Goal: Information Seeking & Learning: Learn about a topic

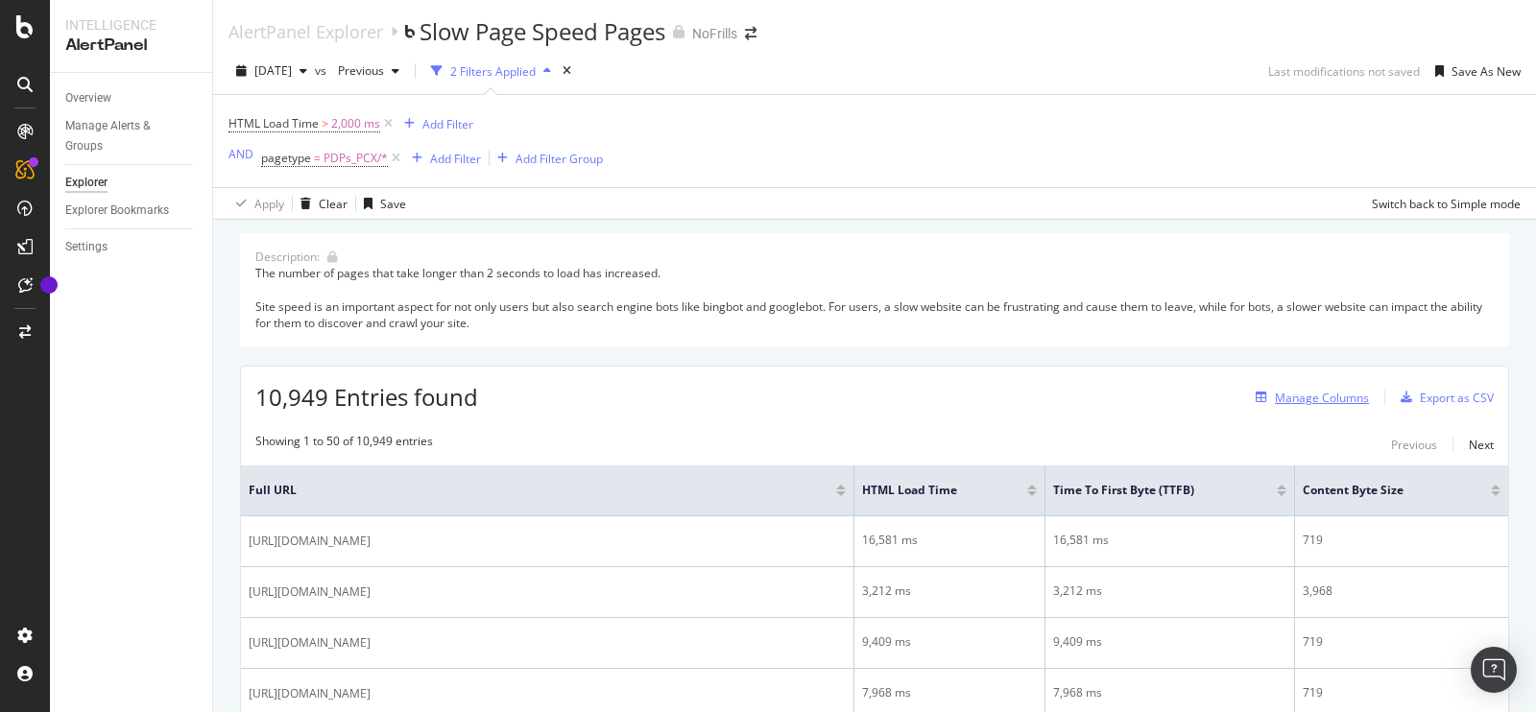
click at [1289, 399] on div "Manage Columns" at bounding box center [1321, 398] width 94 height 16
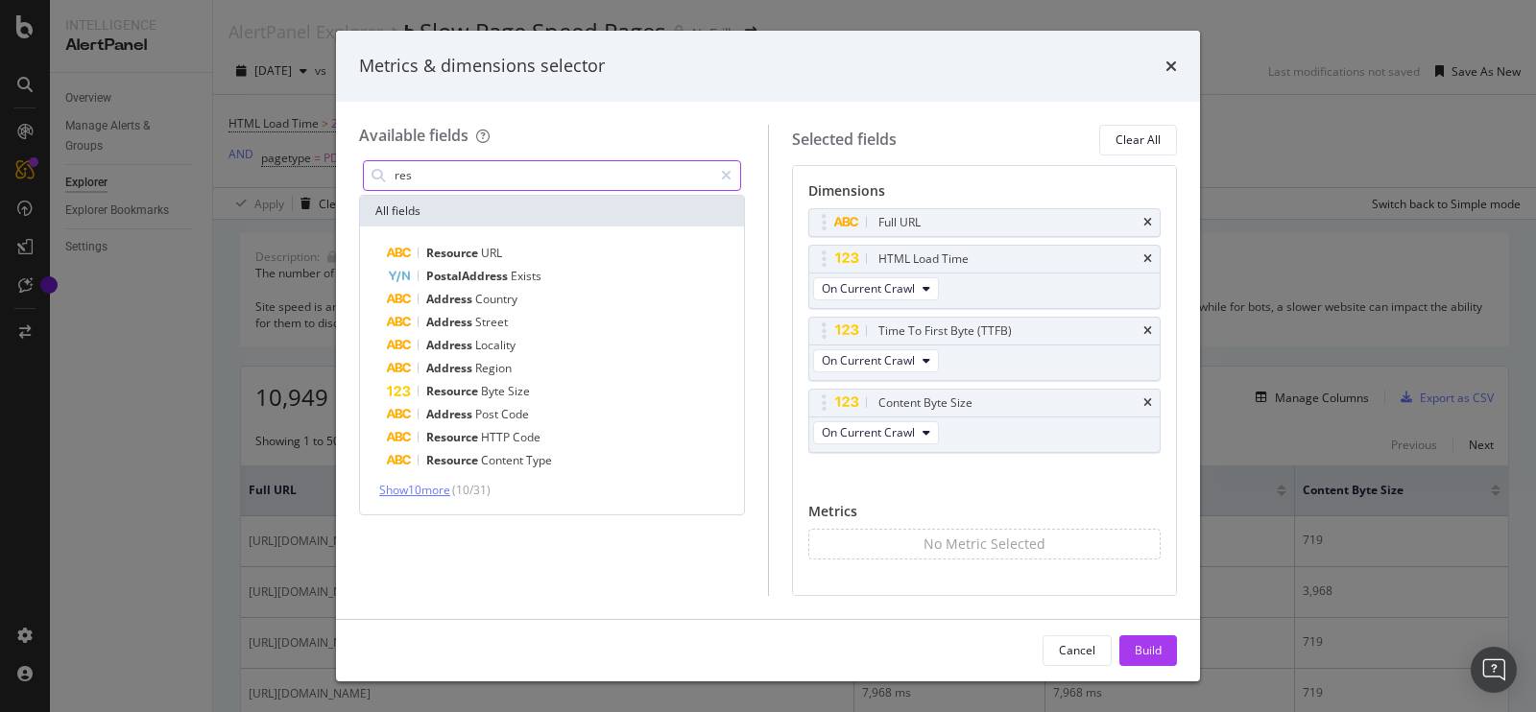
type input "res"
click at [443, 492] on span "Show 10 more" at bounding box center [414, 490] width 71 height 16
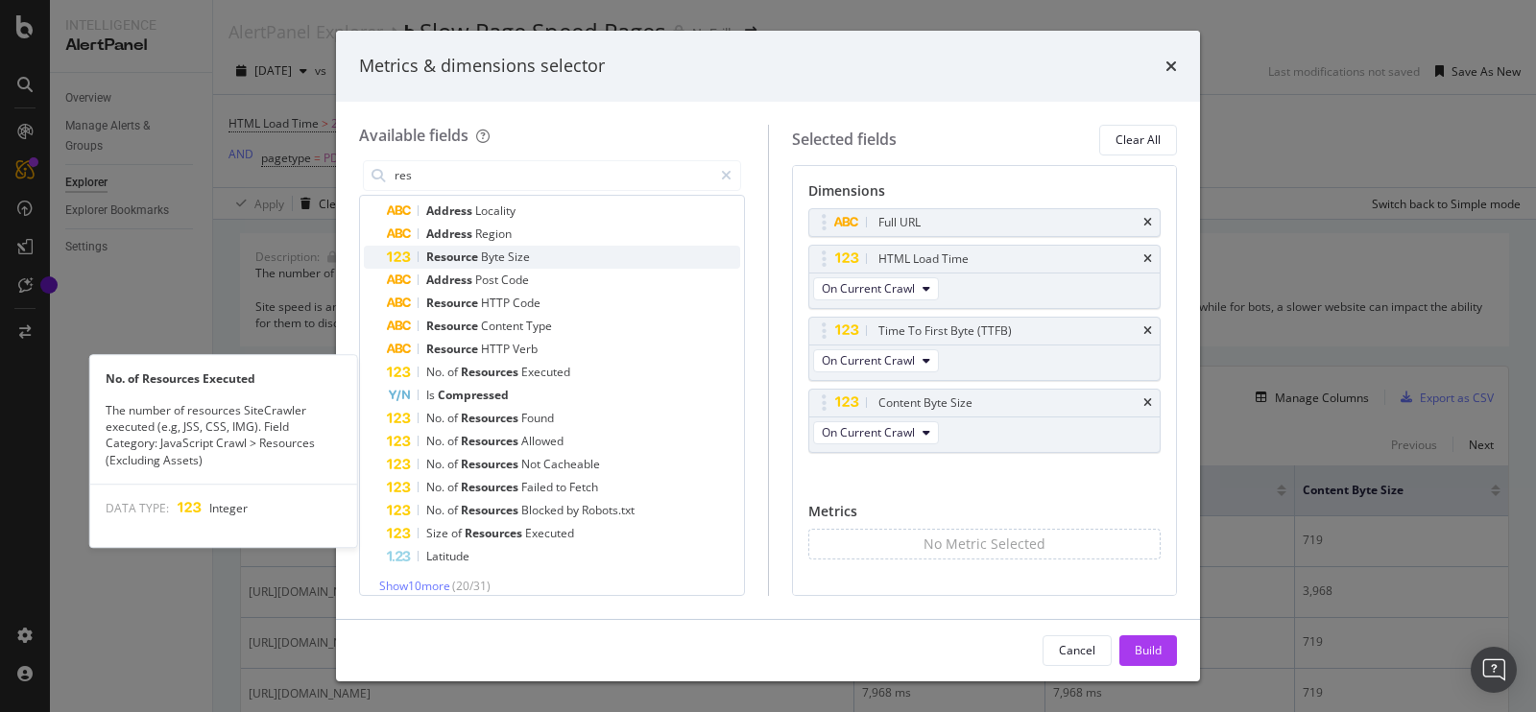
scroll to position [139, 0]
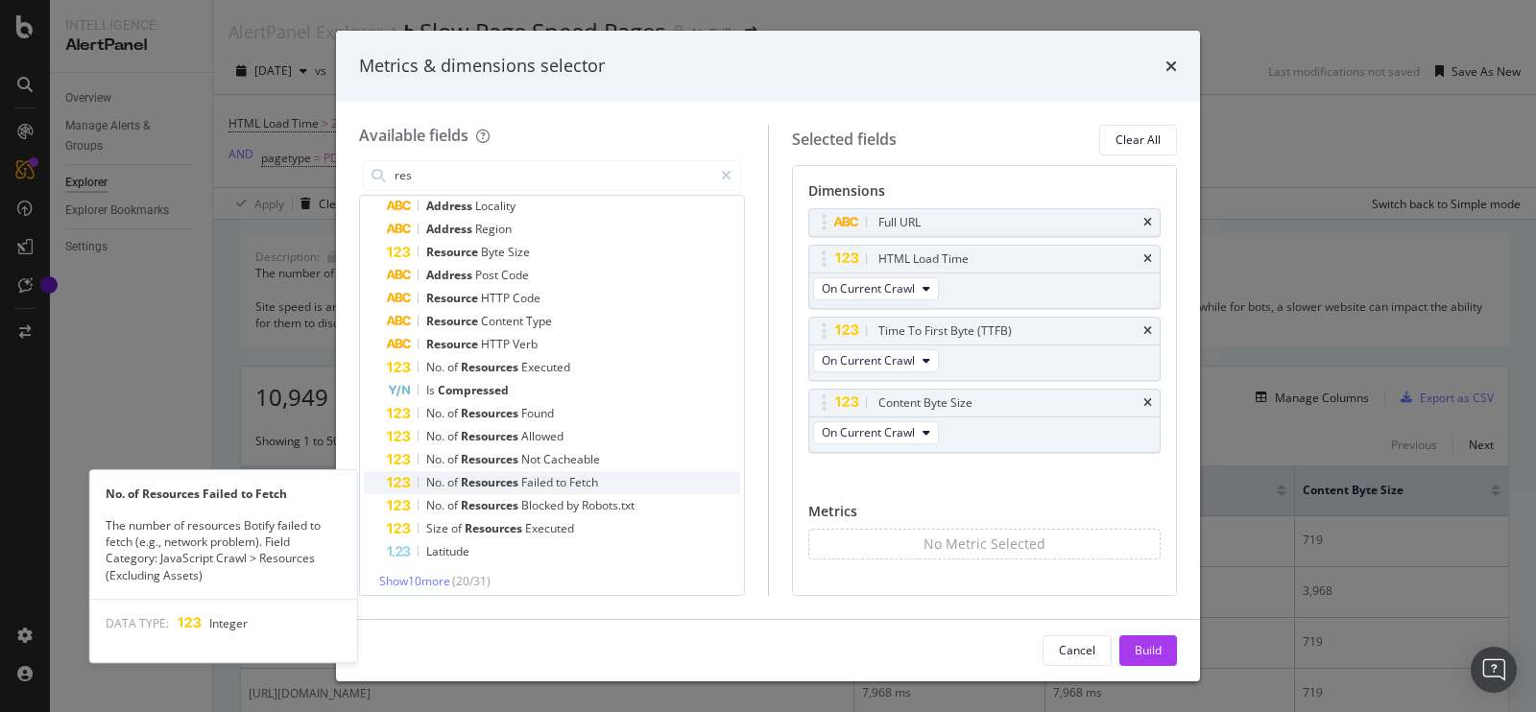
click at [550, 479] on span "Failed" at bounding box center [538, 482] width 35 height 16
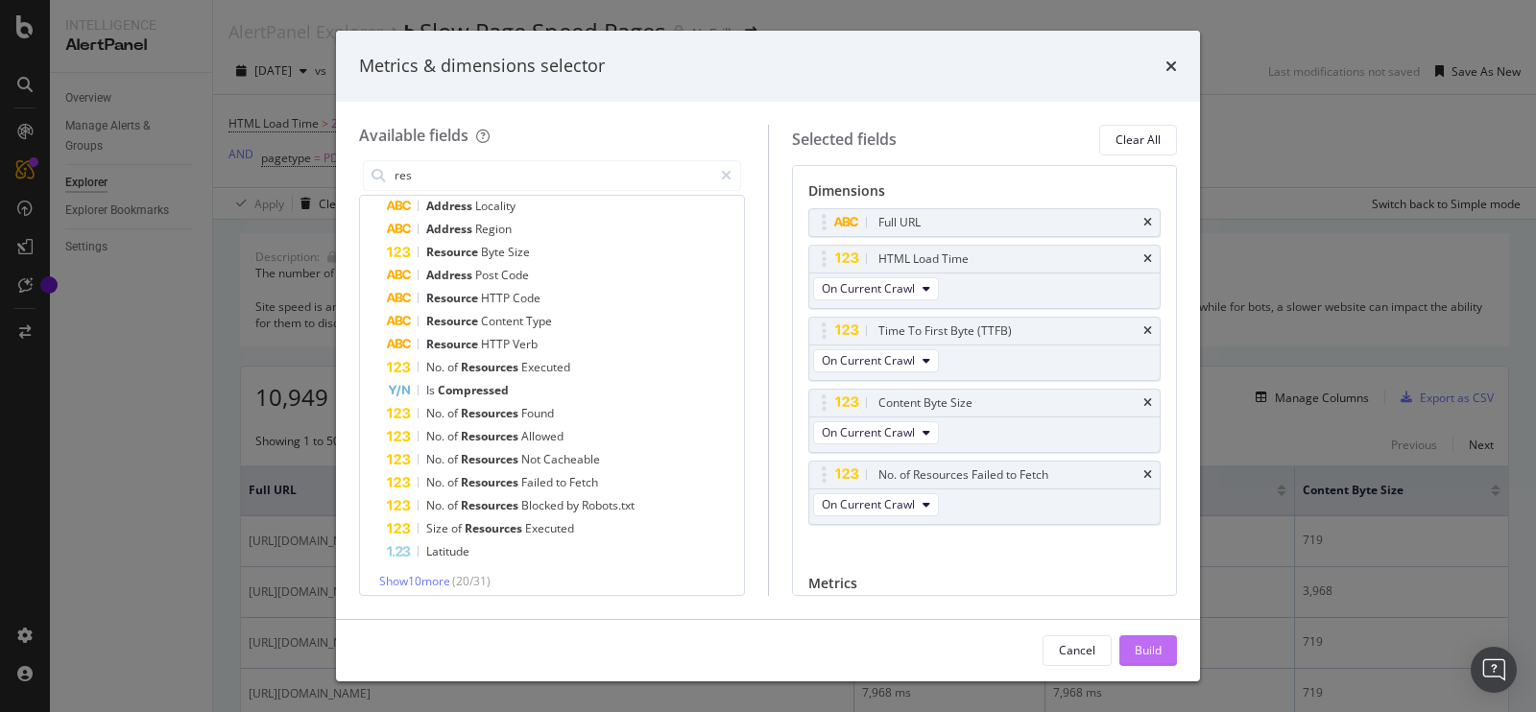
click at [1148, 651] on div "Build" at bounding box center [1147, 650] width 27 height 16
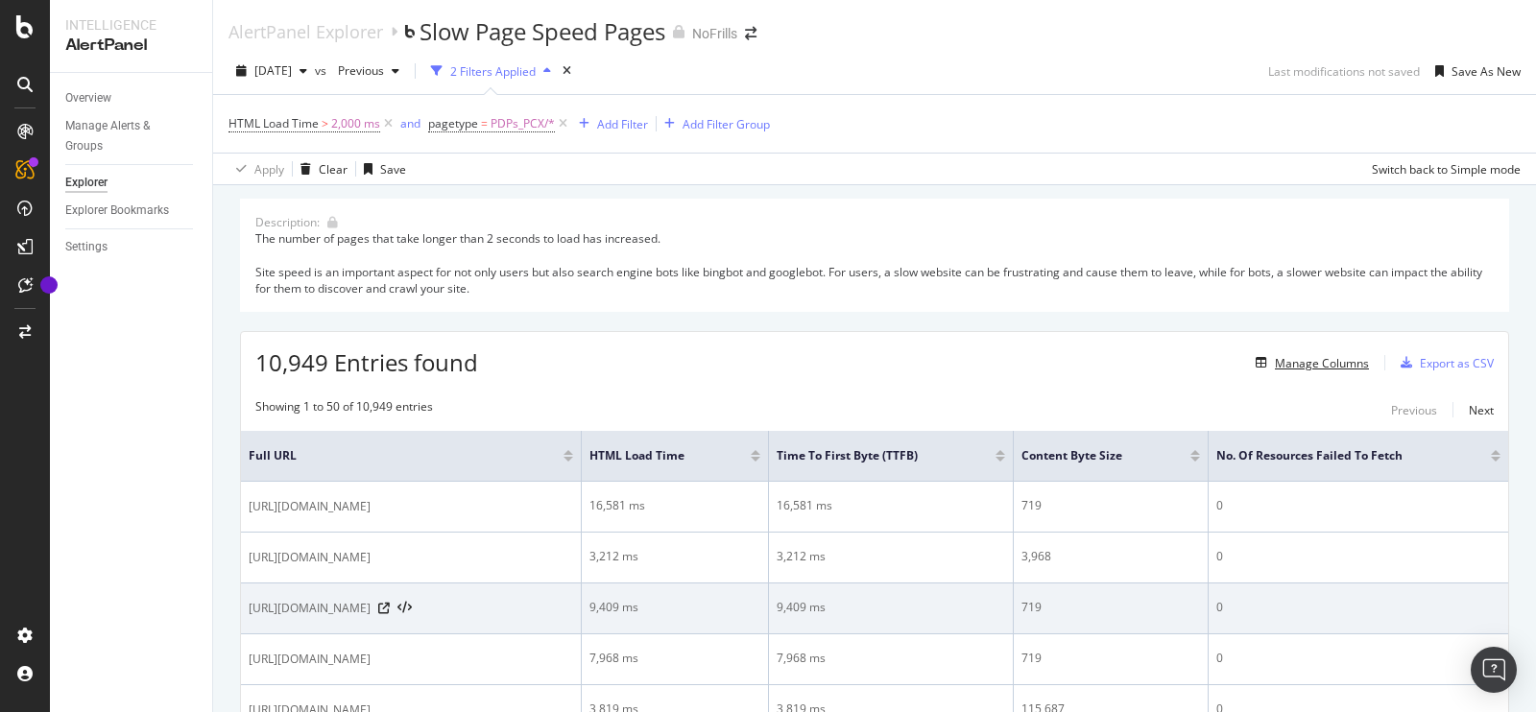
scroll to position [174, 0]
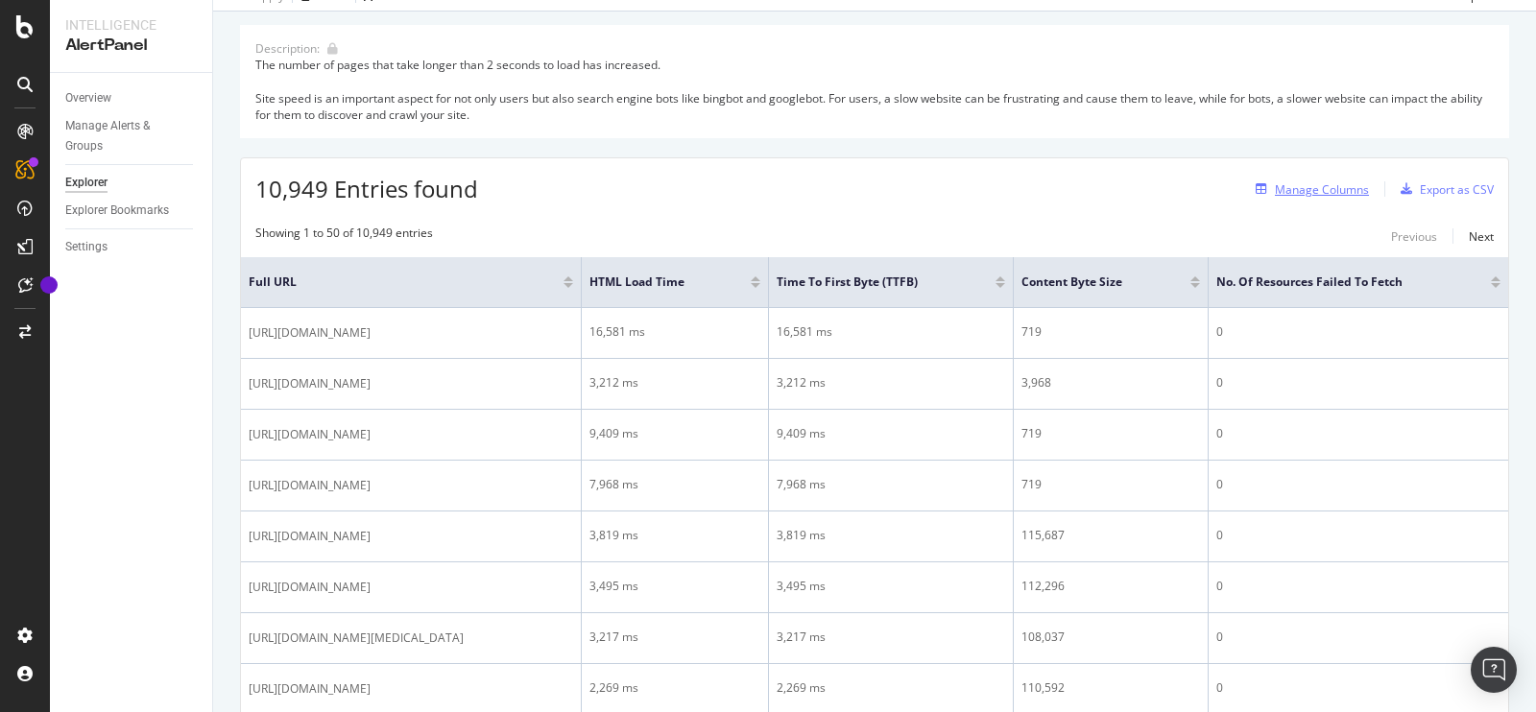
click at [1305, 194] on div "Manage Columns" at bounding box center [1321, 189] width 94 height 16
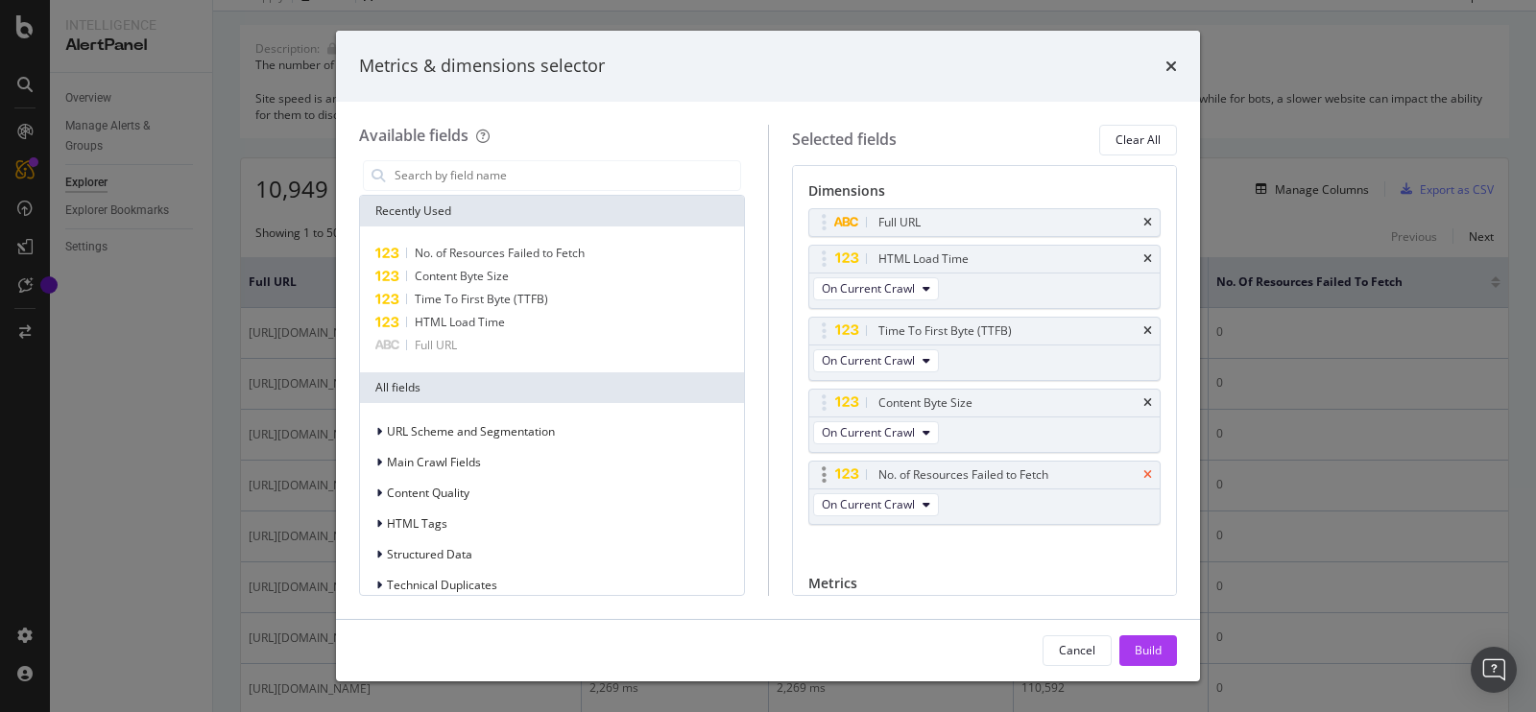
click at [1143, 474] on icon "times" at bounding box center [1147, 475] width 9 height 12
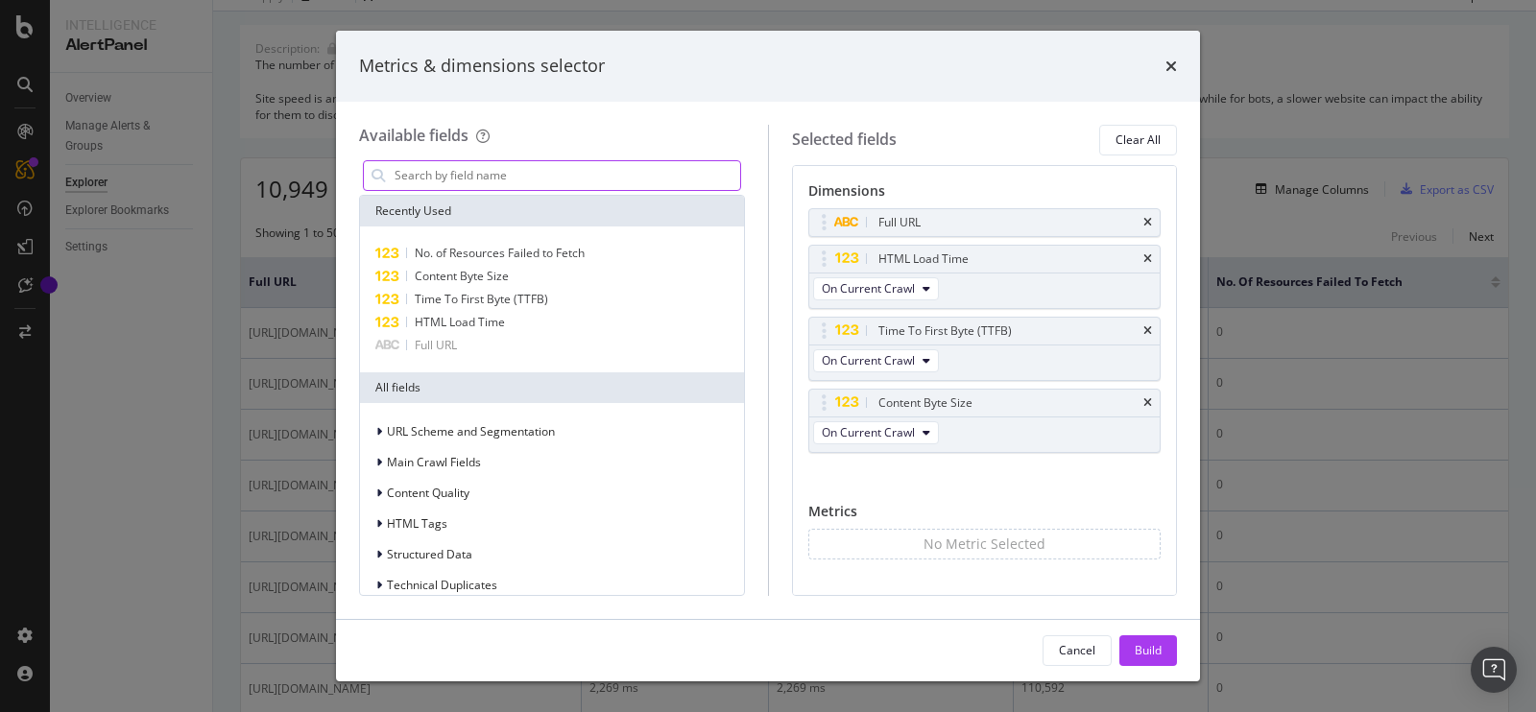
click at [514, 190] on div "modal" at bounding box center [552, 175] width 378 height 31
click at [518, 180] on input "modal" at bounding box center [566, 175] width 347 height 29
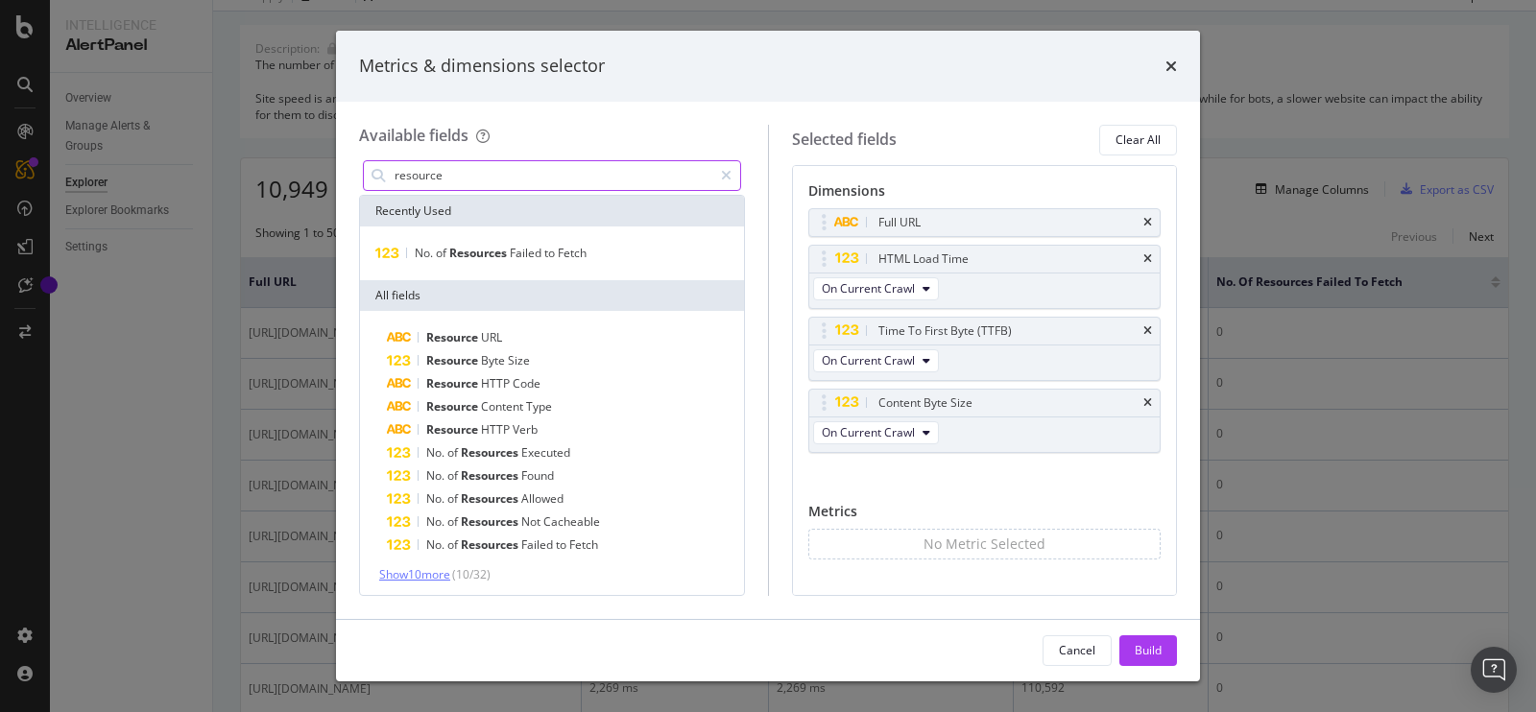
type input "resource"
click at [422, 567] on span "Show 10 more" at bounding box center [414, 574] width 71 height 16
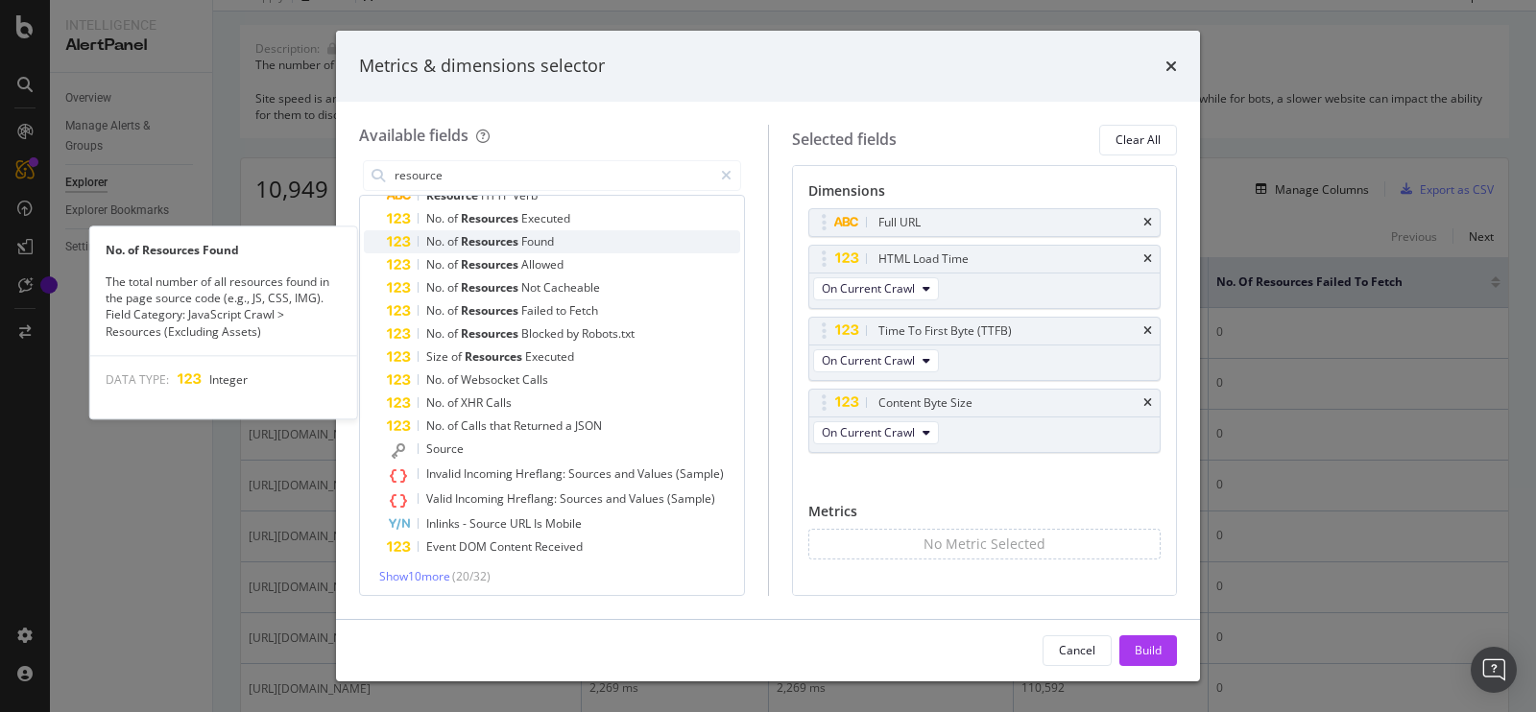
scroll to position [237, 0]
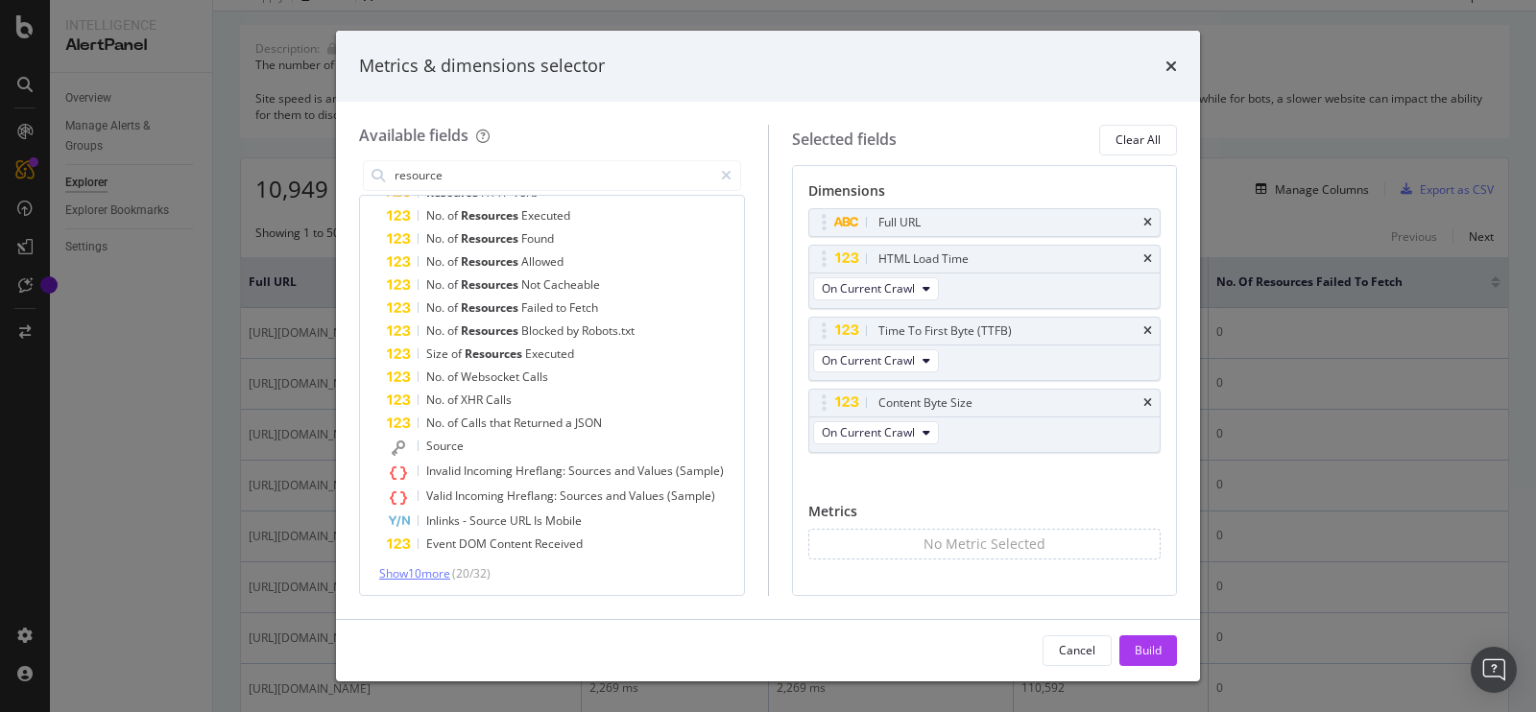
click at [420, 575] on span "Show 10 more" at bounding box center [414, 573] width 71 height 16
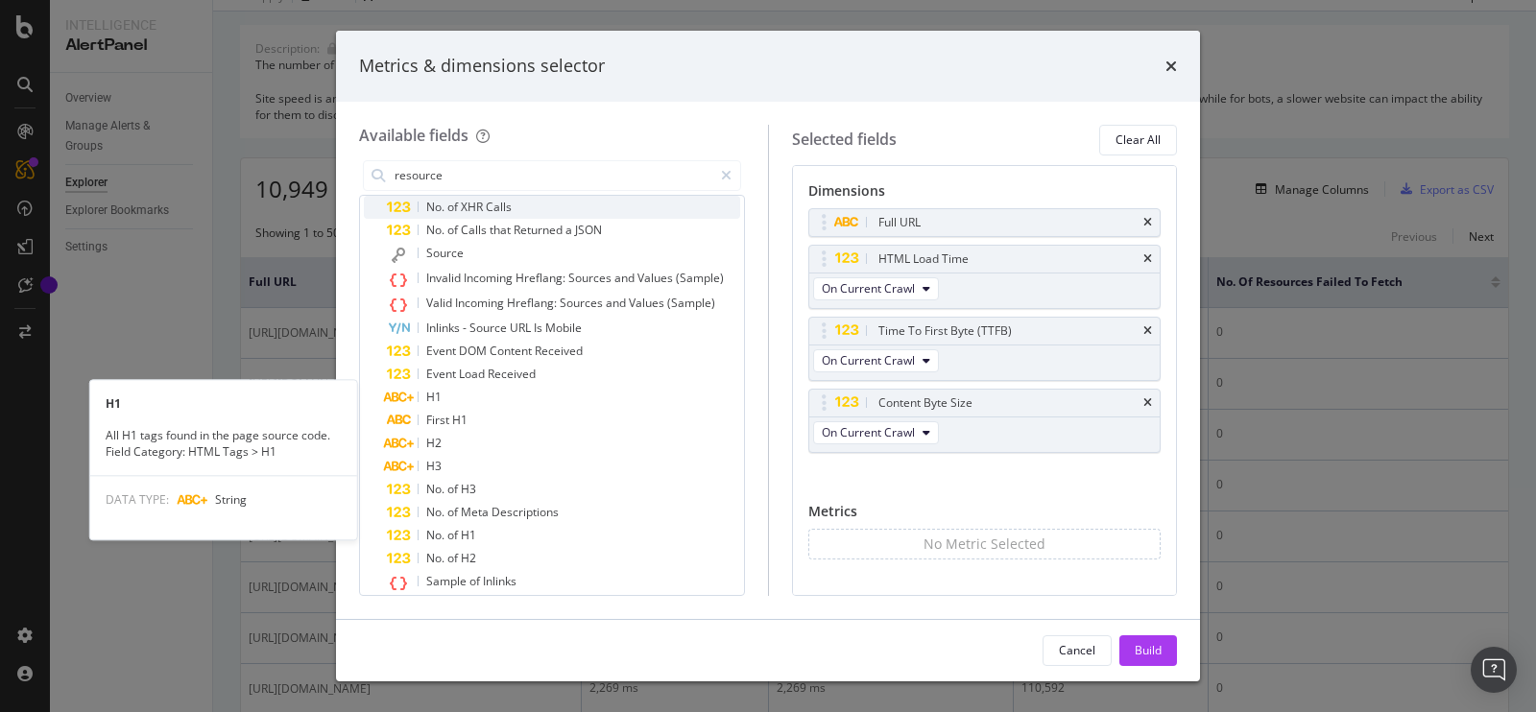
scroll to position [469, 0]
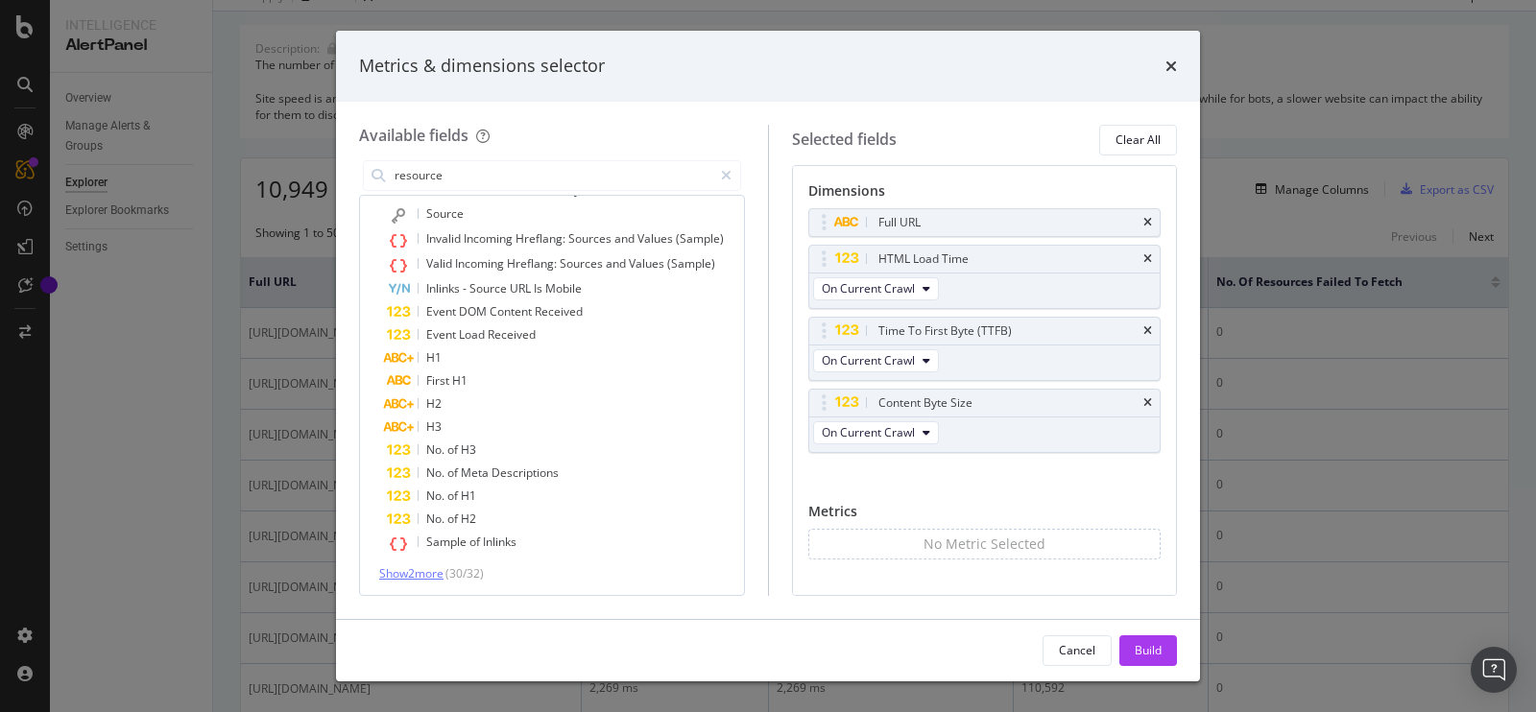
click at [415, 565] on span "Show 2 more" at bounding box center [411, 573] width 64 height 16
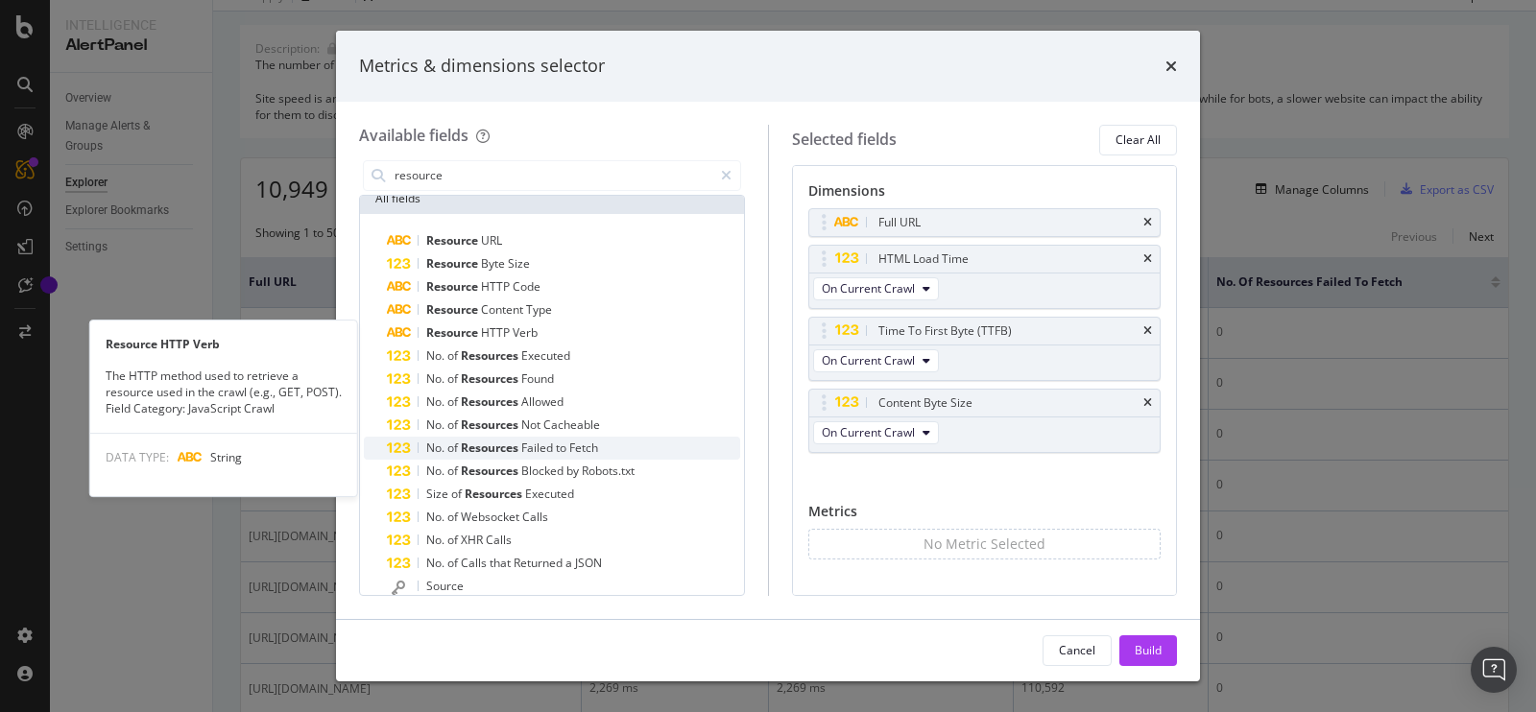
scroll to position [99, 0]
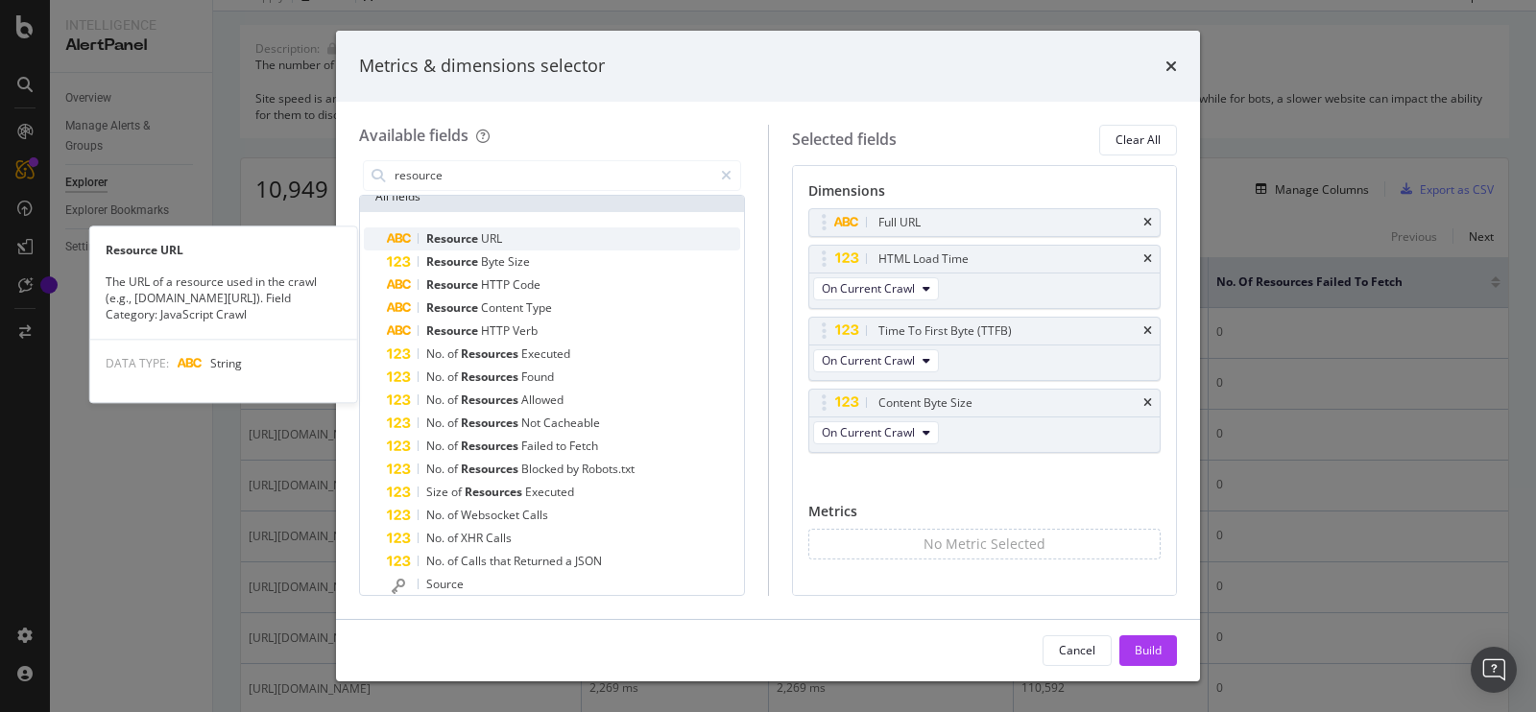
click at [491, 243] on span "URL" at bounding box center [491, 238] width 21 height 16
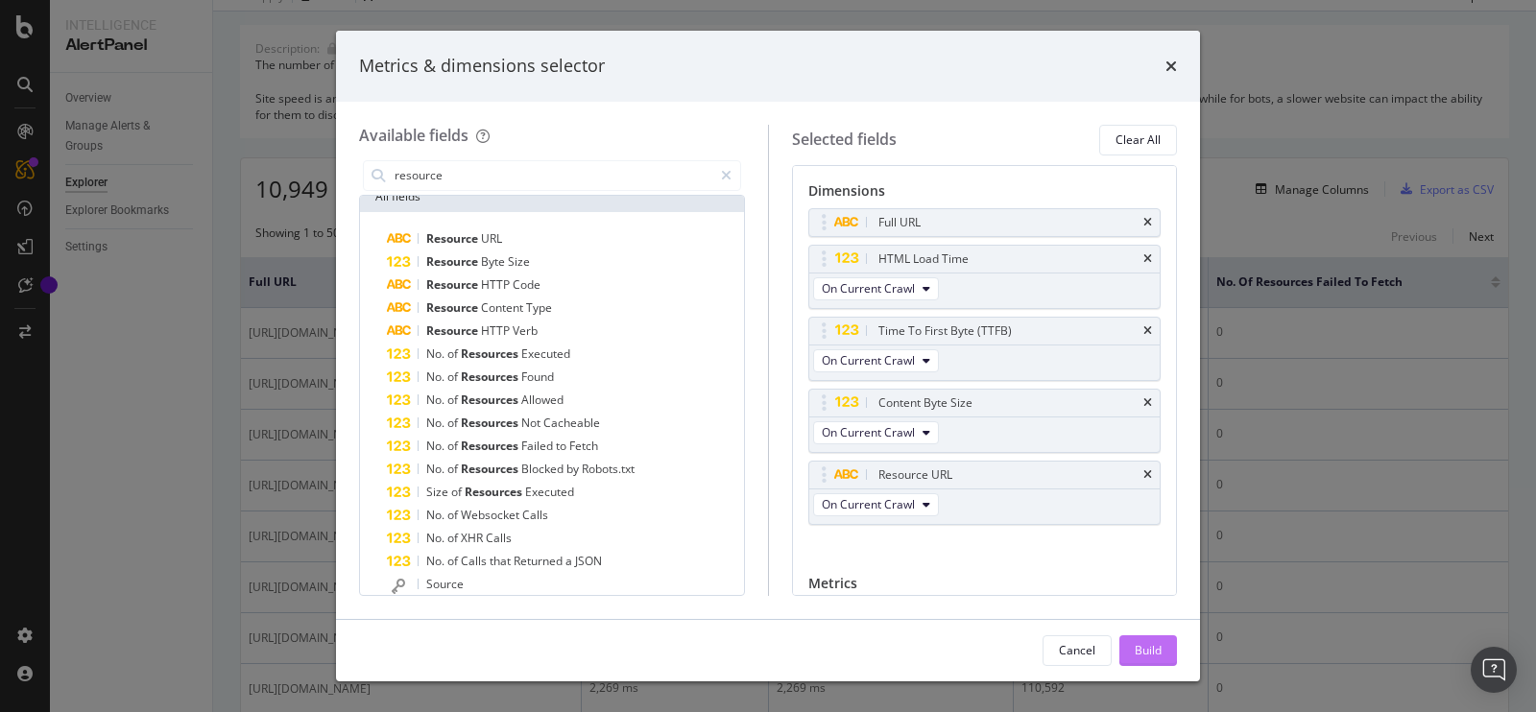
click at [1154, 658] on div "Build" at bounding box center [1147, 650] width 27 height 29
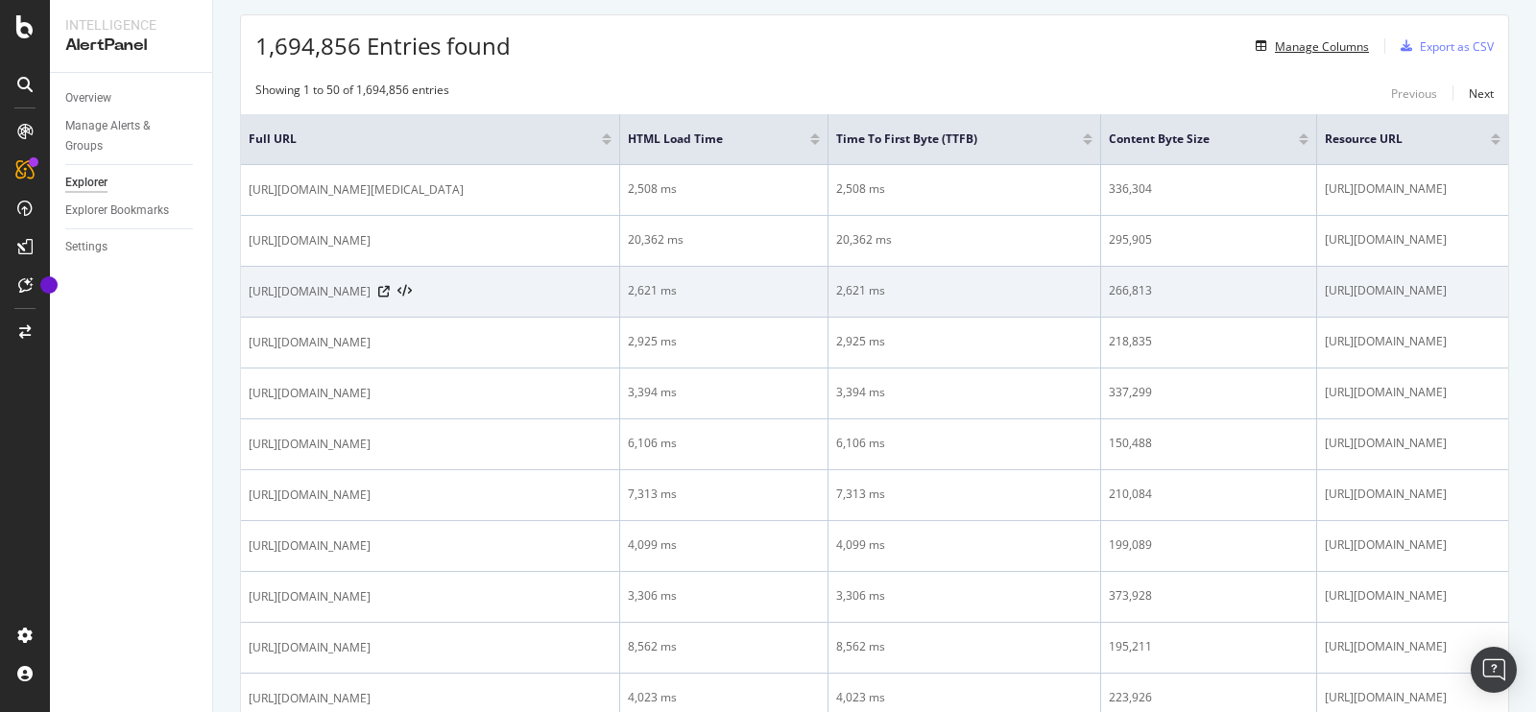
scroll to position [310, 0]
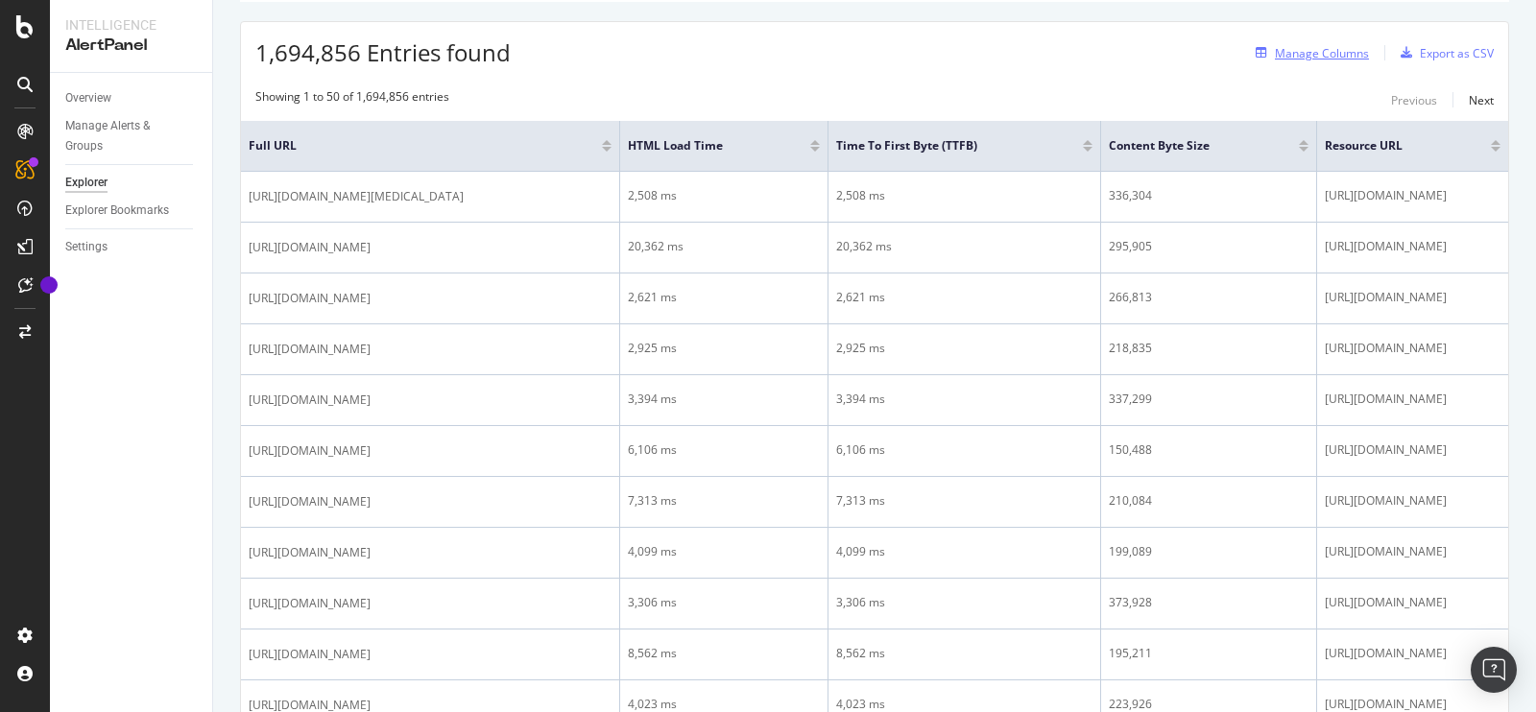
click at [1301, 48] on div "Manage Columns" at bounding box center [1321, 53] width 94 height 16
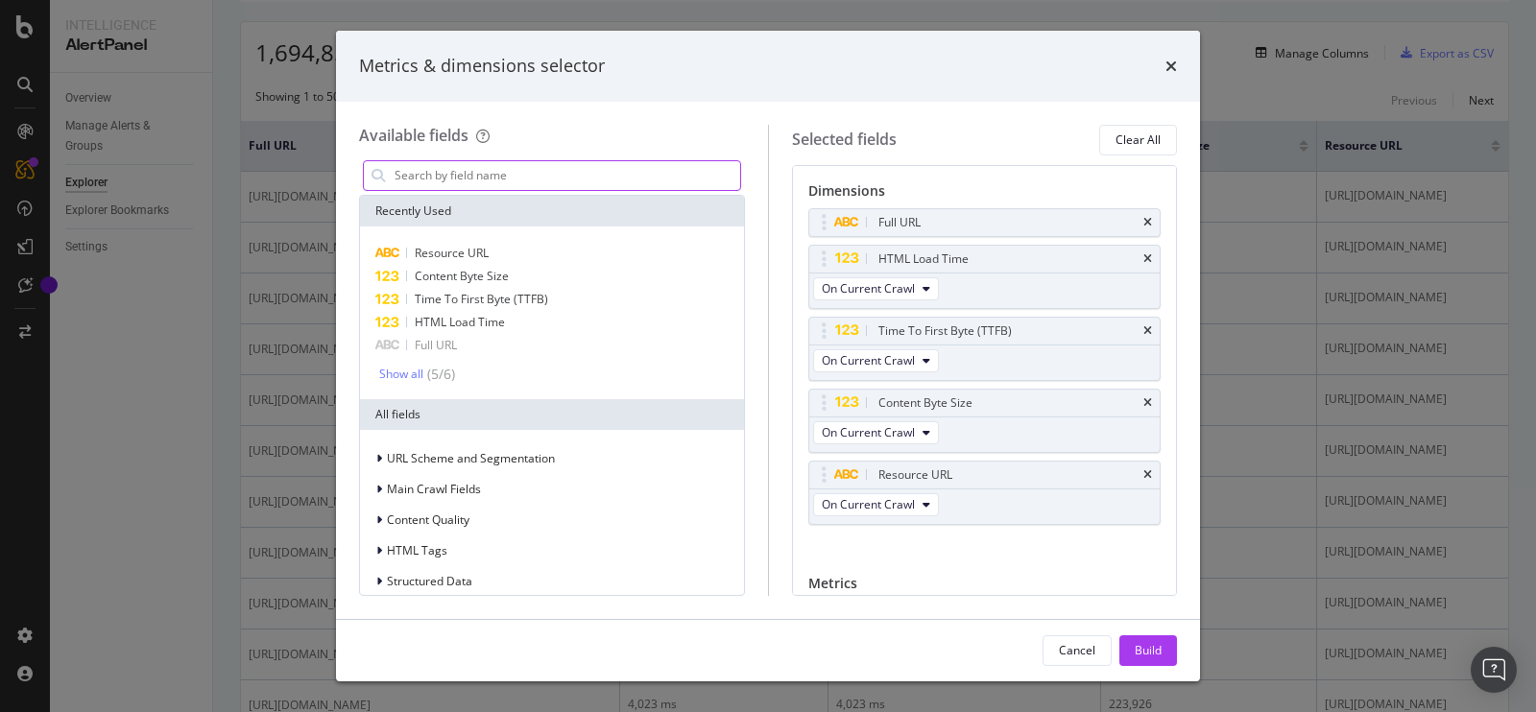
click at [528, 174] on input "modal" at bounding box center [566, 175] width 347 height 29
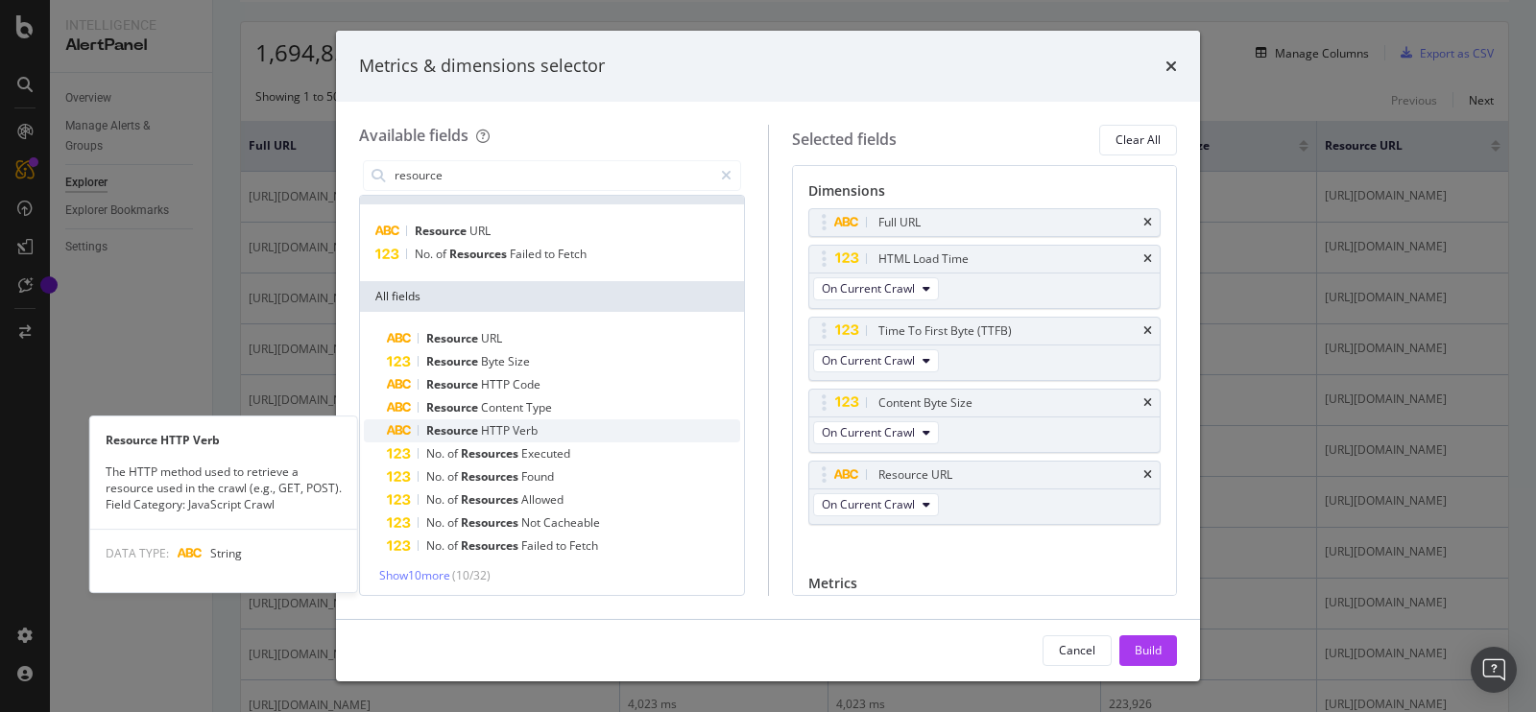
scroll to position [25, 0]
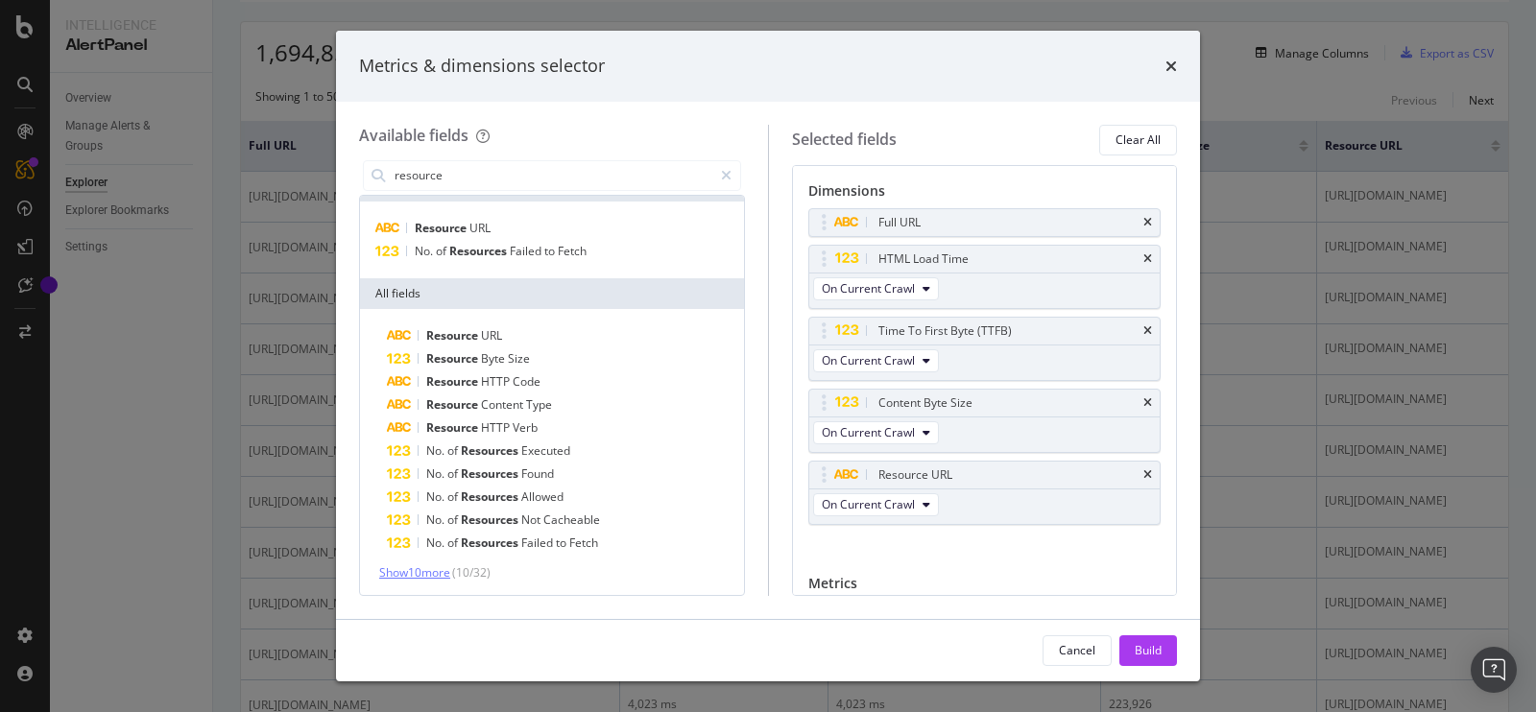
type input "resource"
click at [437, 574] on span "Show 10 more" at bounding box center [414, 572] width 71 height 16
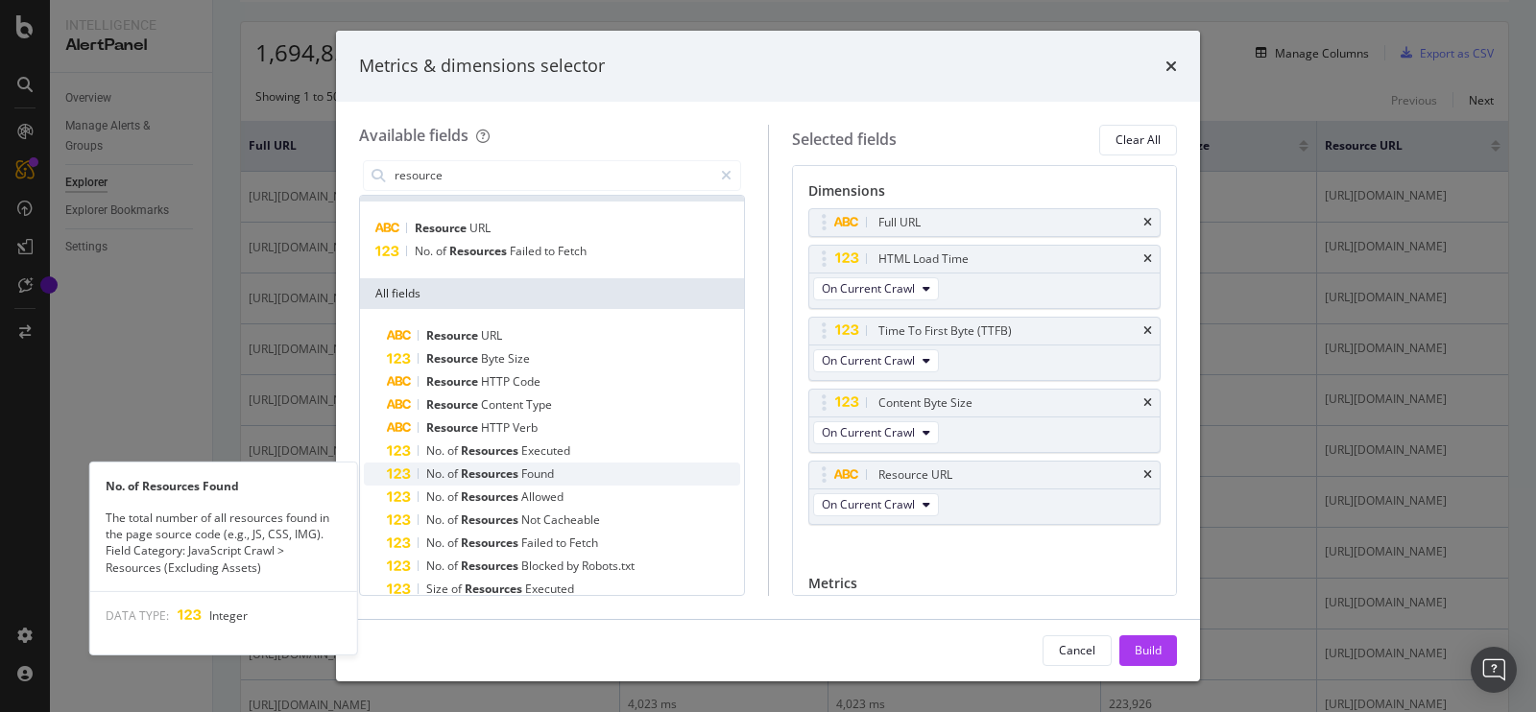
scroll to position [120, 0]
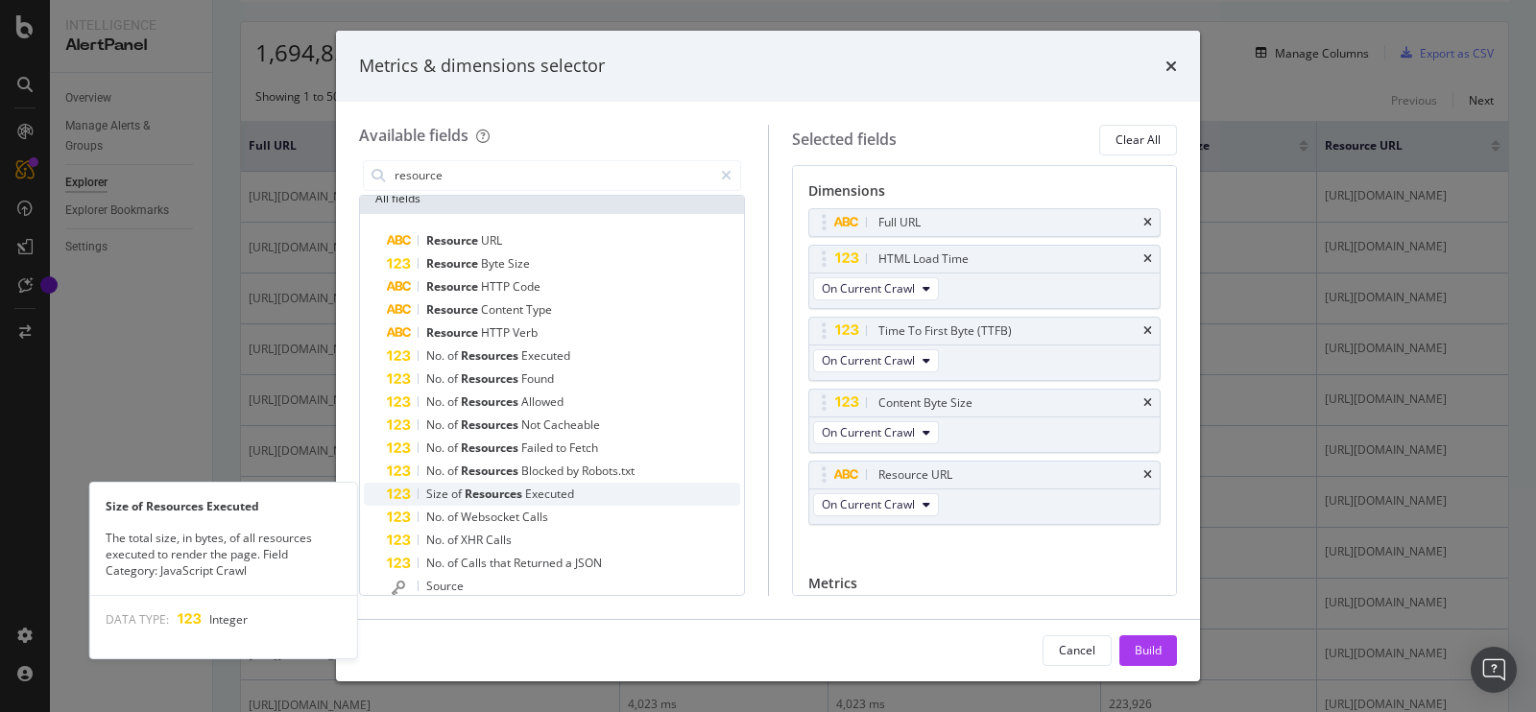
click at [594, 496] on div "Size of Resources Executed" at bounding box center [563, 494] width 353 height 23
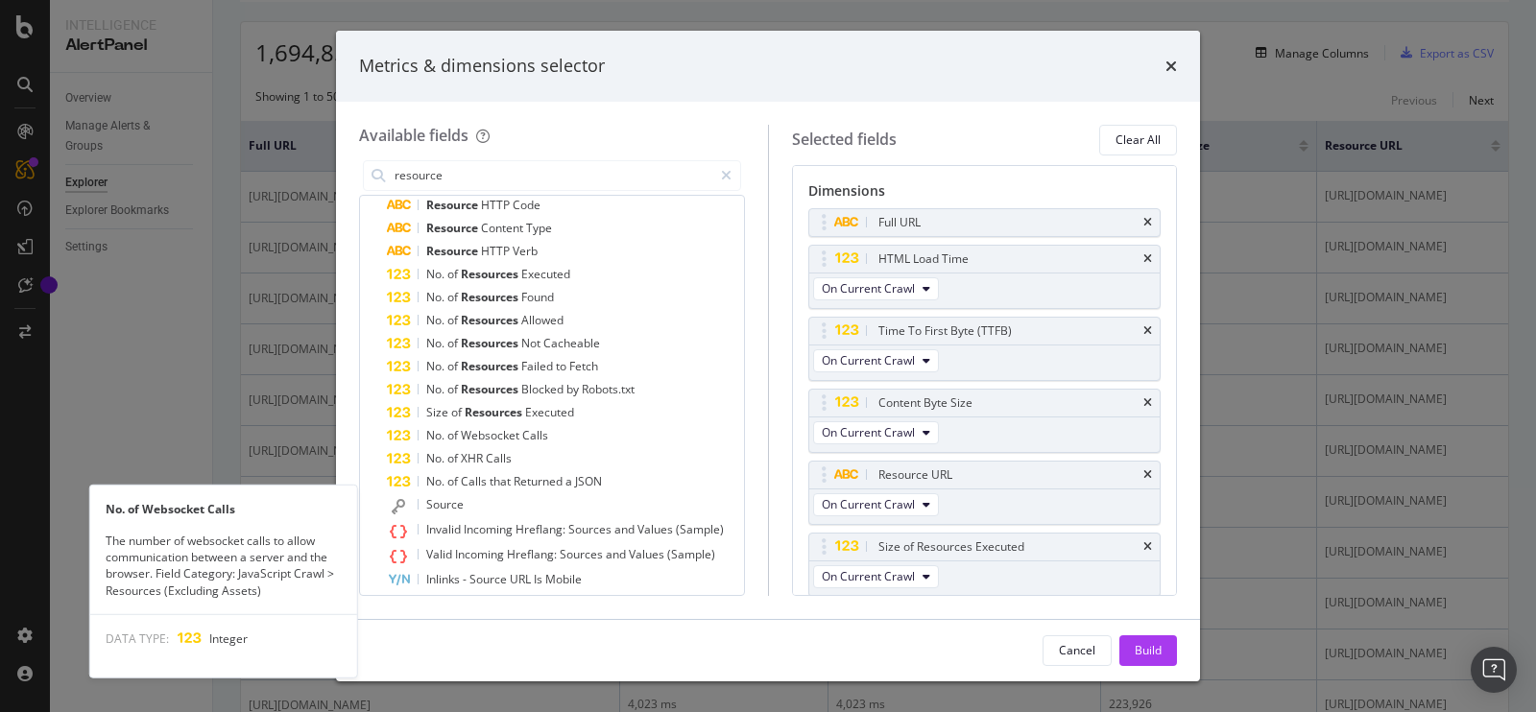
scroll to position [103, 0]
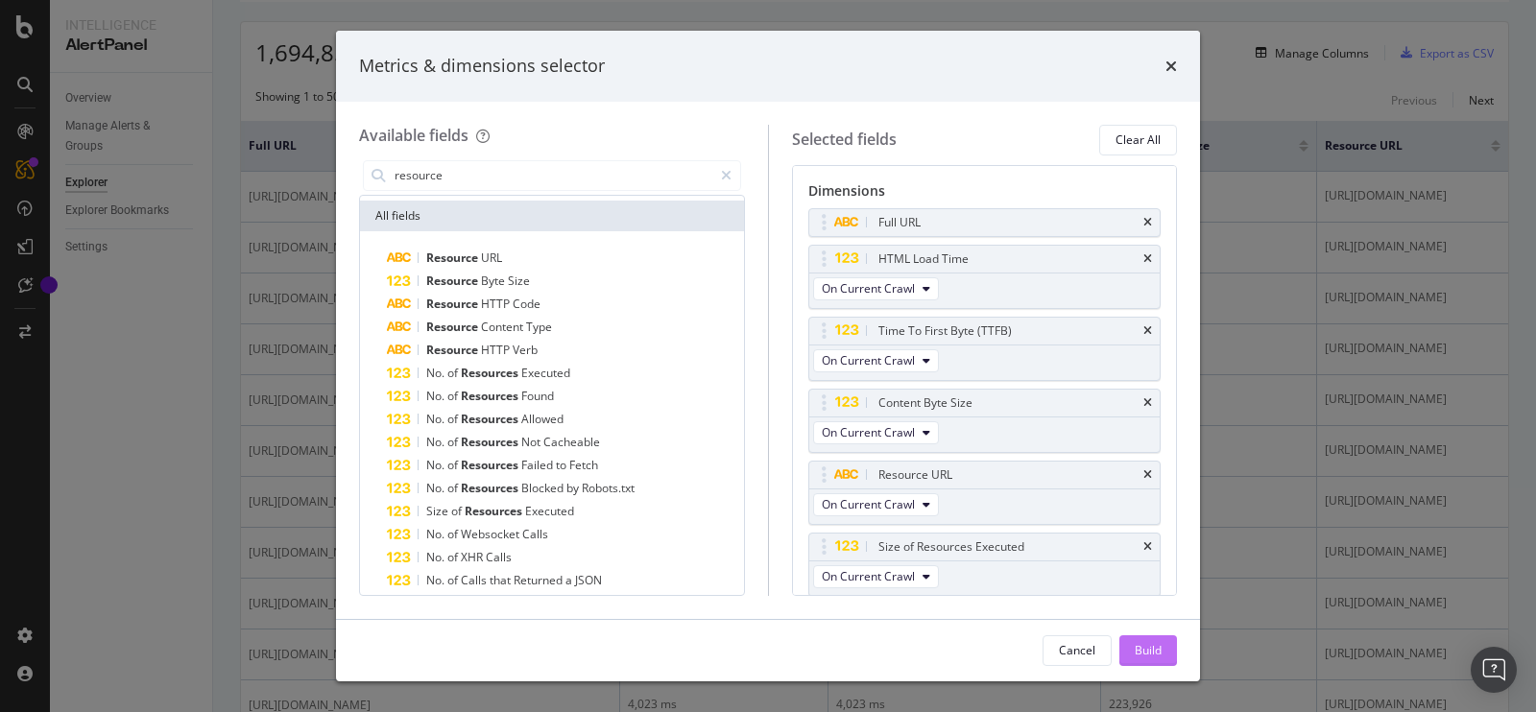
click at [1140, 641] on div "Build" at bounding box center [1147, 650] width 27 height 29
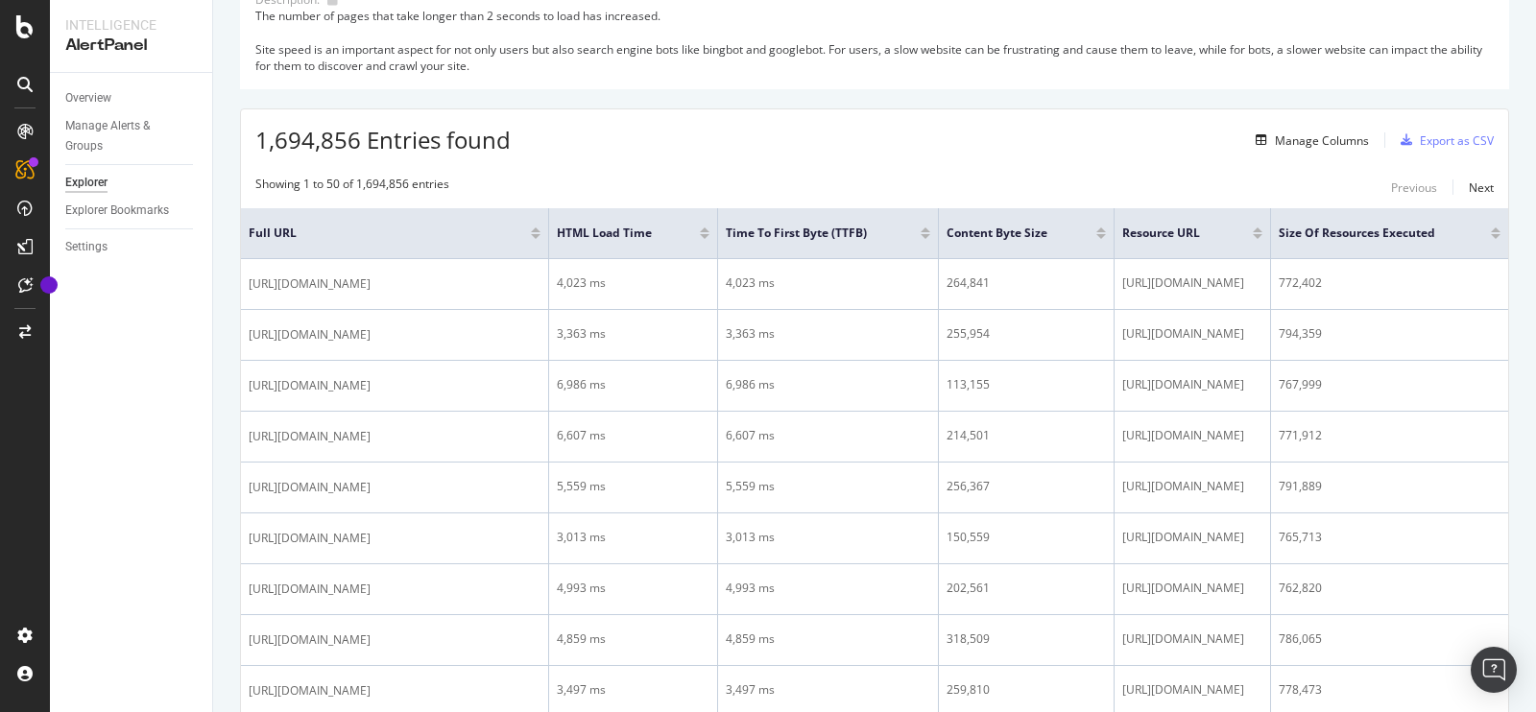
click at [709, 235] on div at bounding box center [705, 236] width 10 height 5
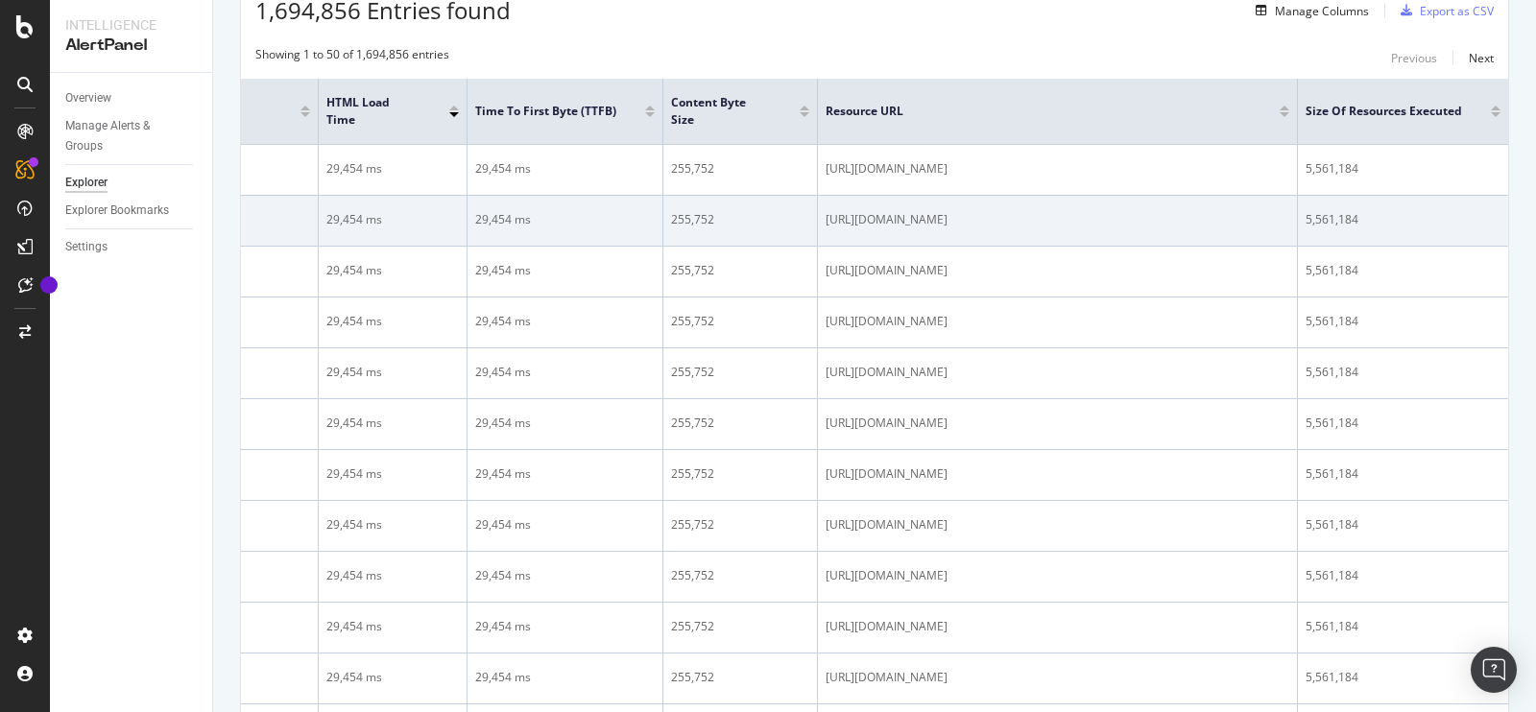
scroll to position [0, 416]
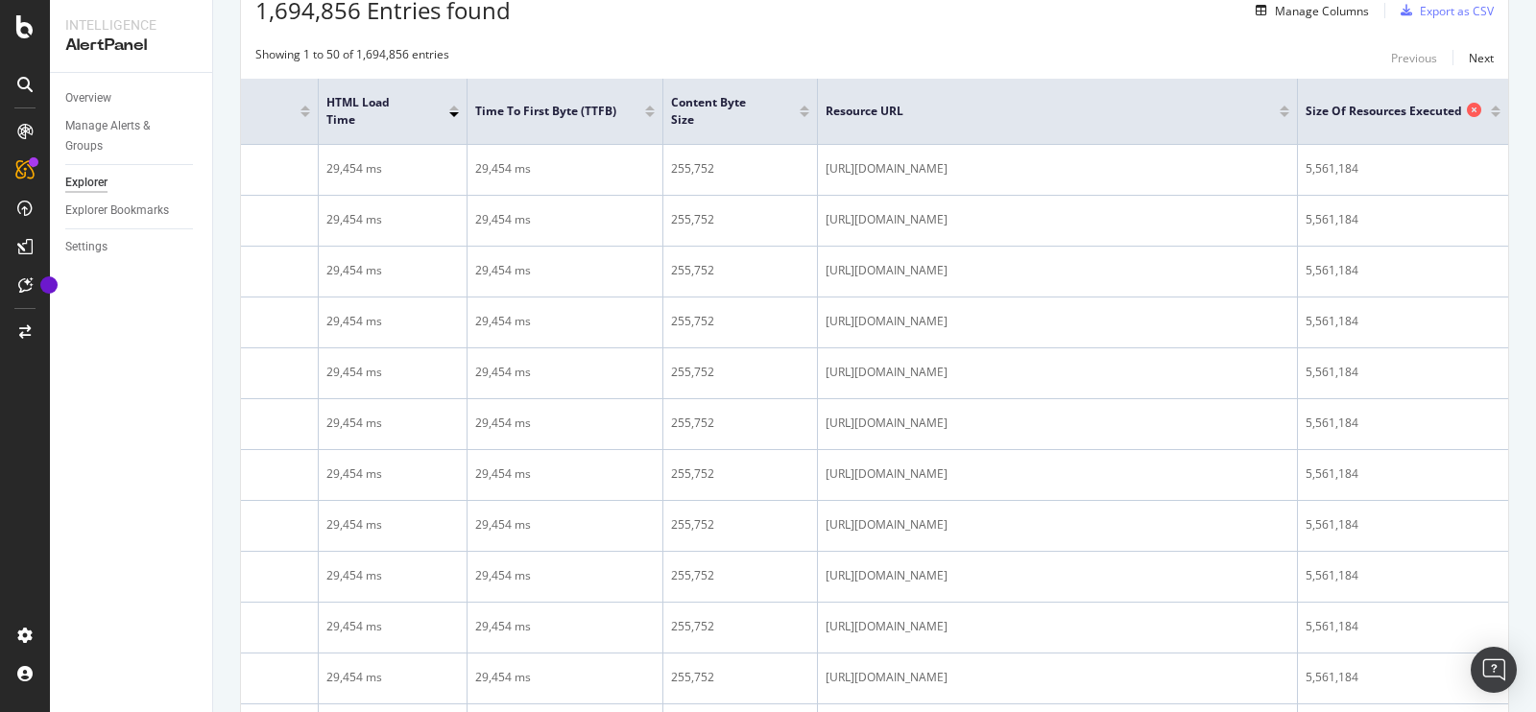
click at [1466, 107] on icon at bounding box center [1473, 110] width 14 height 14
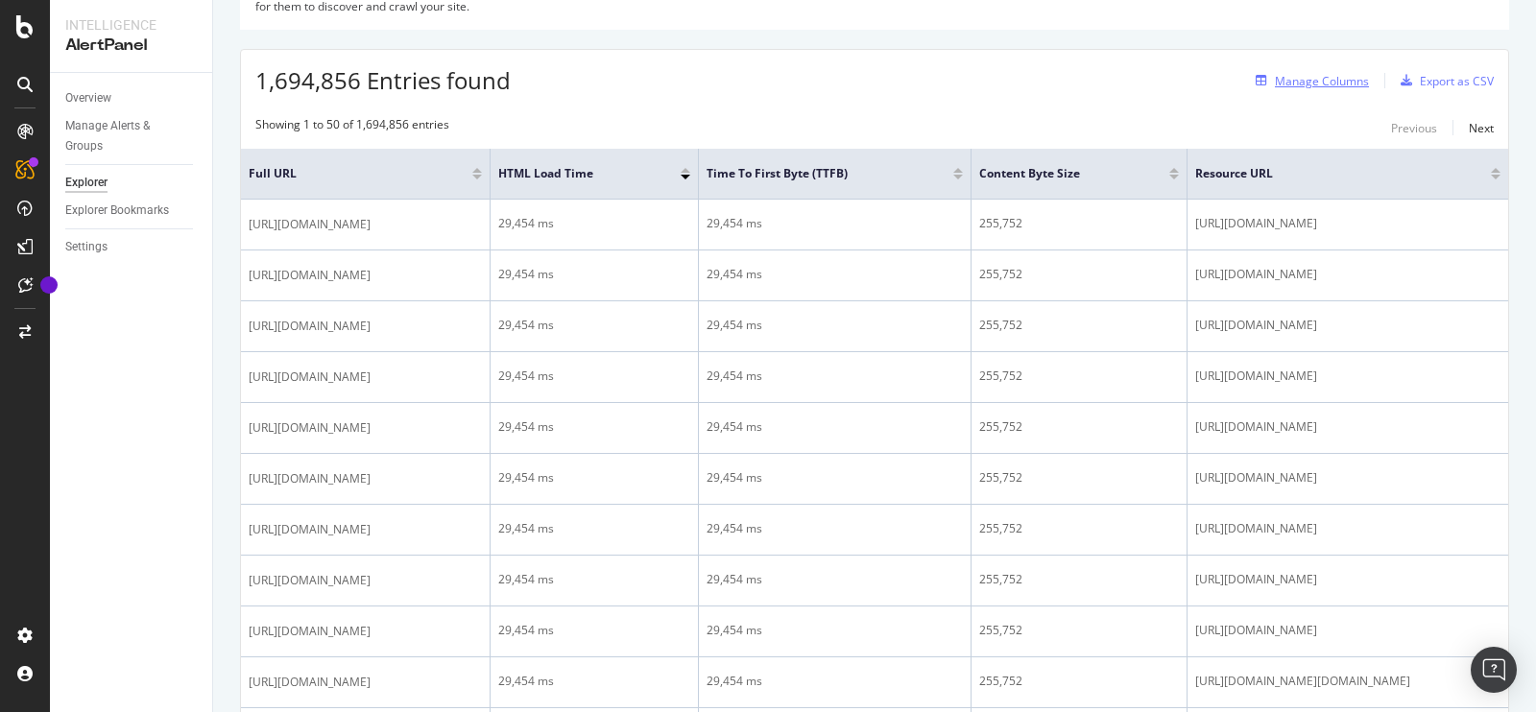
click at [1301, 78] on div "Manage Columns" at bounding box center [1321, 81] width 94 height 16
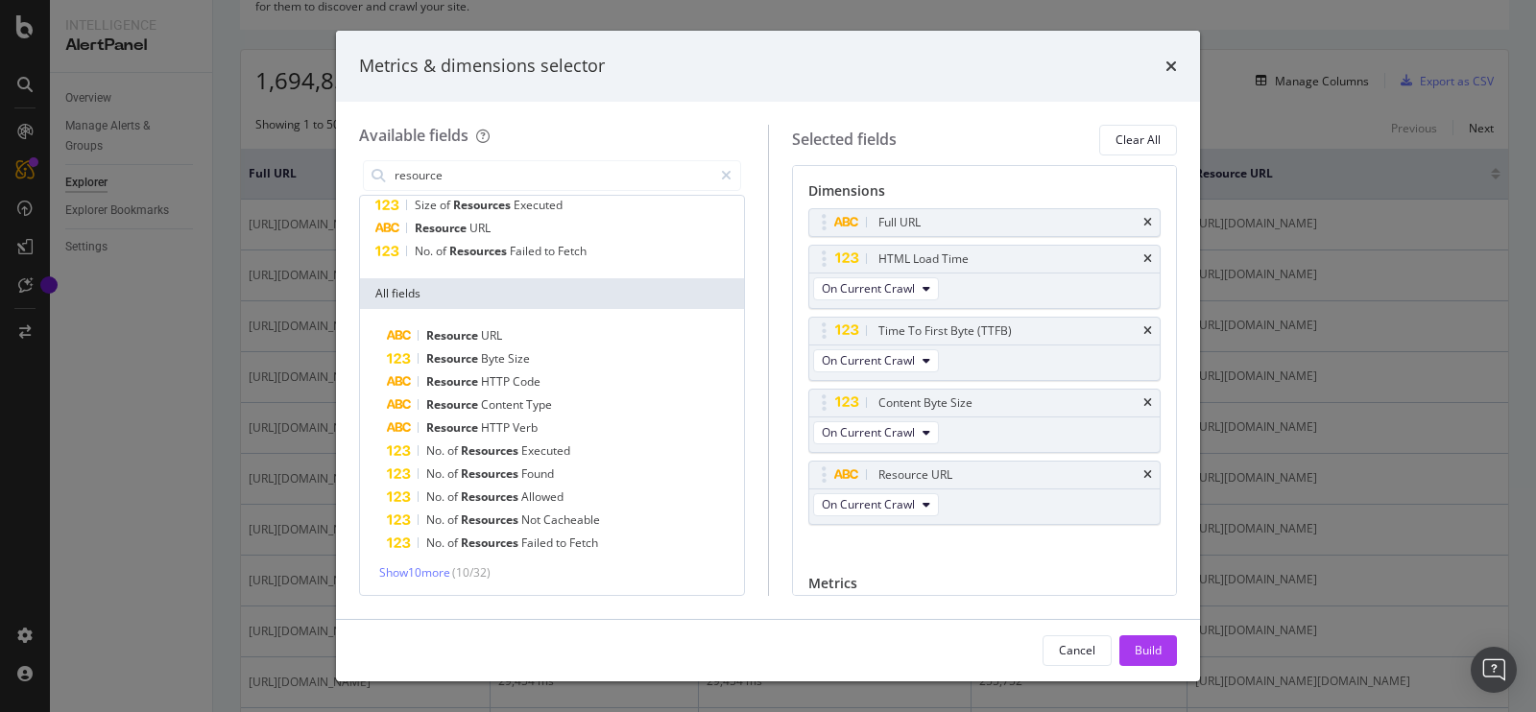
scroll to position [44, 0]
click at [436, 578] on span "Show 10 more" at bounding box center [414, 576] width 71 height 16
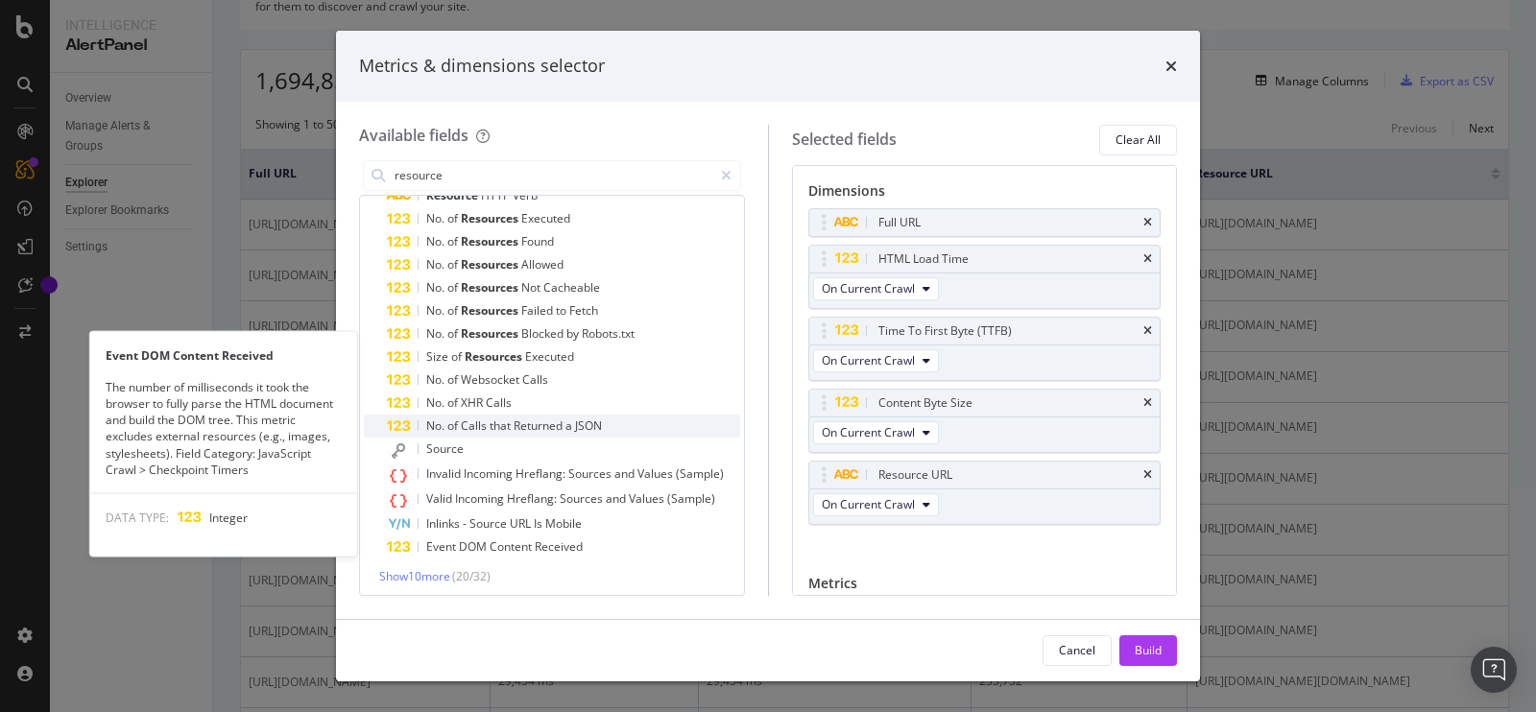
scroll to position [283, 0]
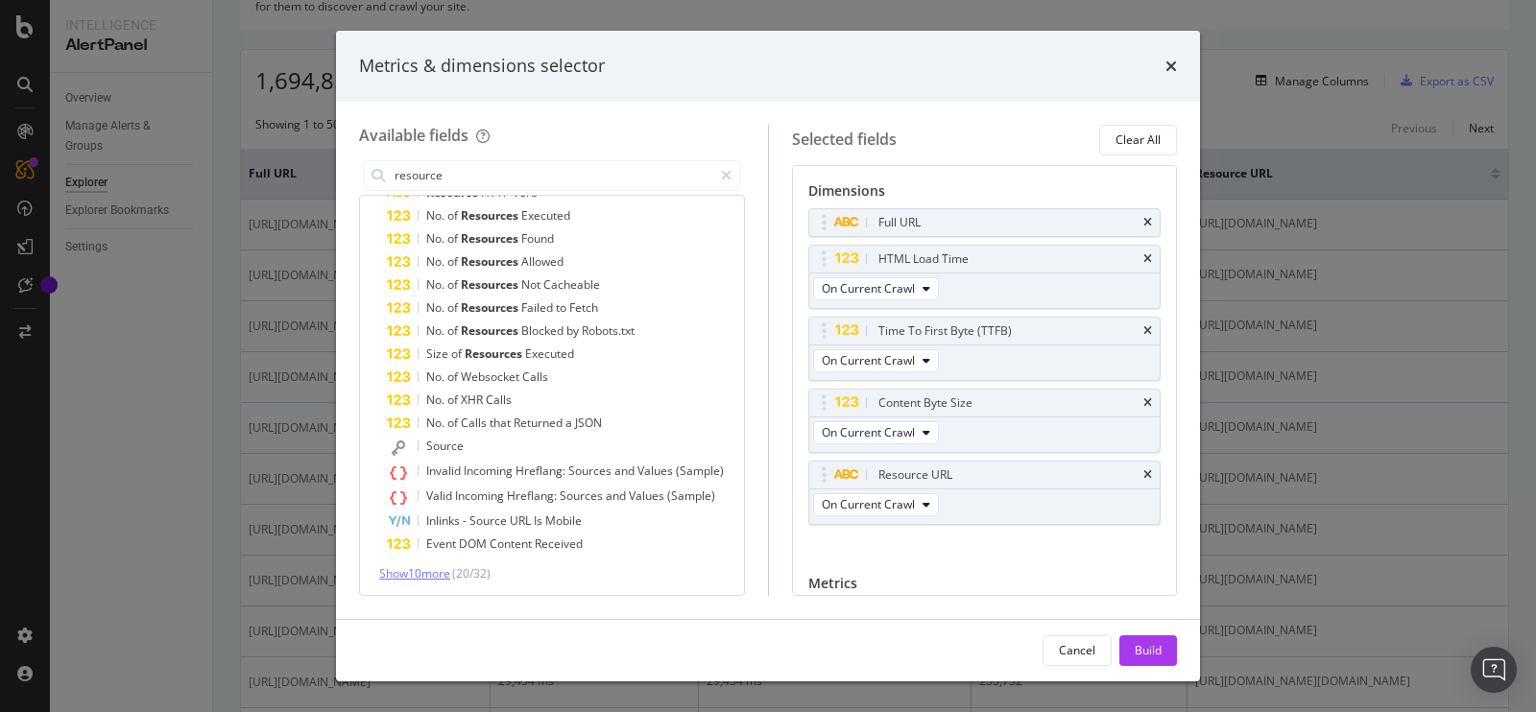
click at [444, 568] on span "Show 10 more" at bounding box center [414, 573] width 71 height 16
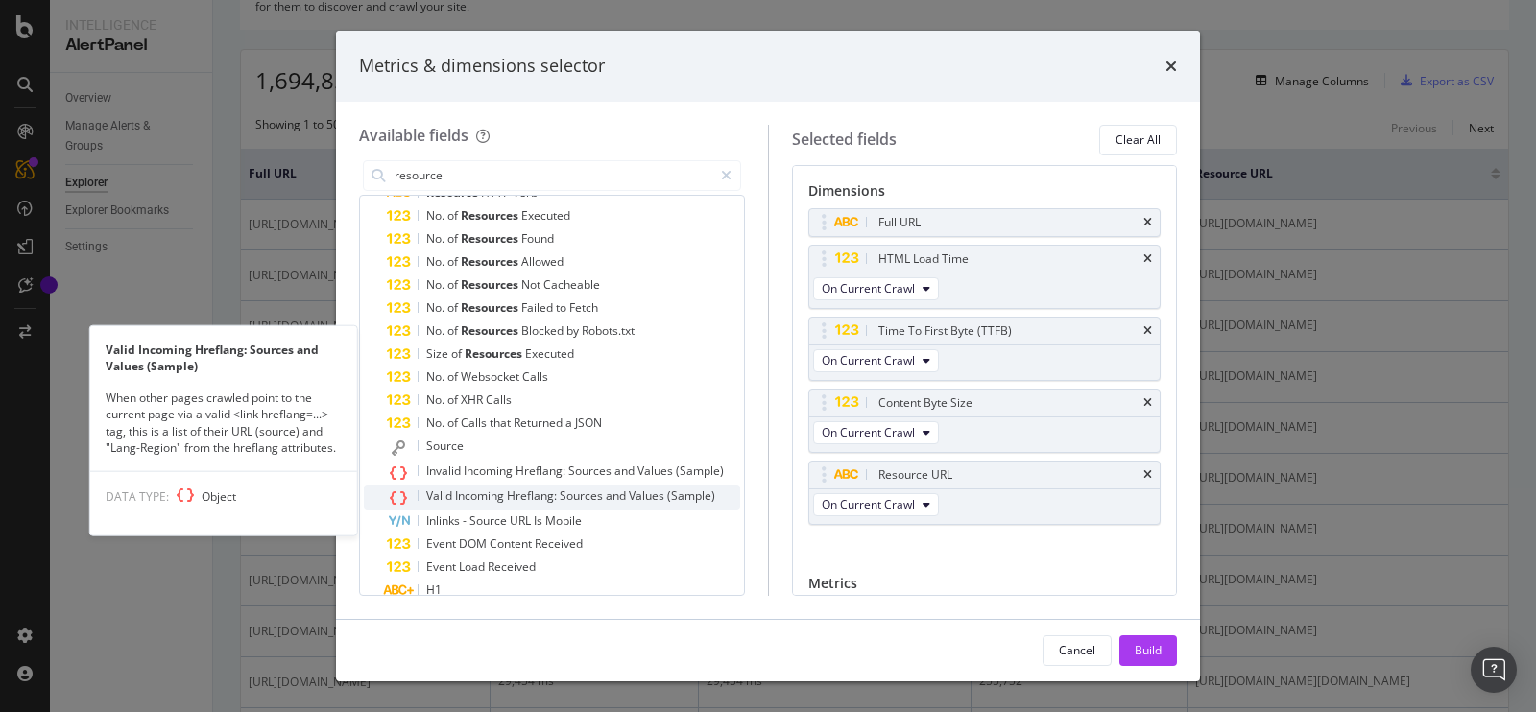
scroll to position [515, 0]
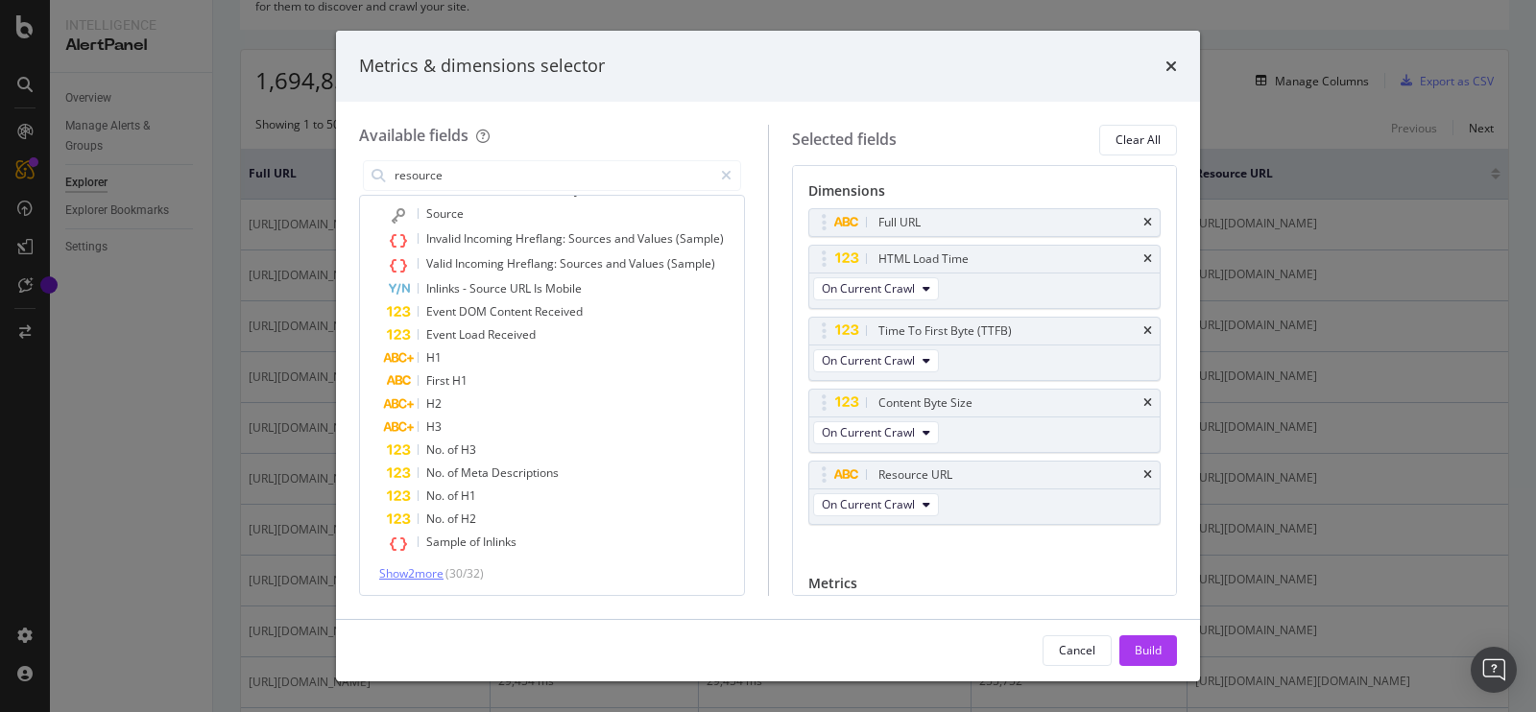
click at [412, 569] on span "Show 2 more" at bounding box center [411, 573] width 64 height 16
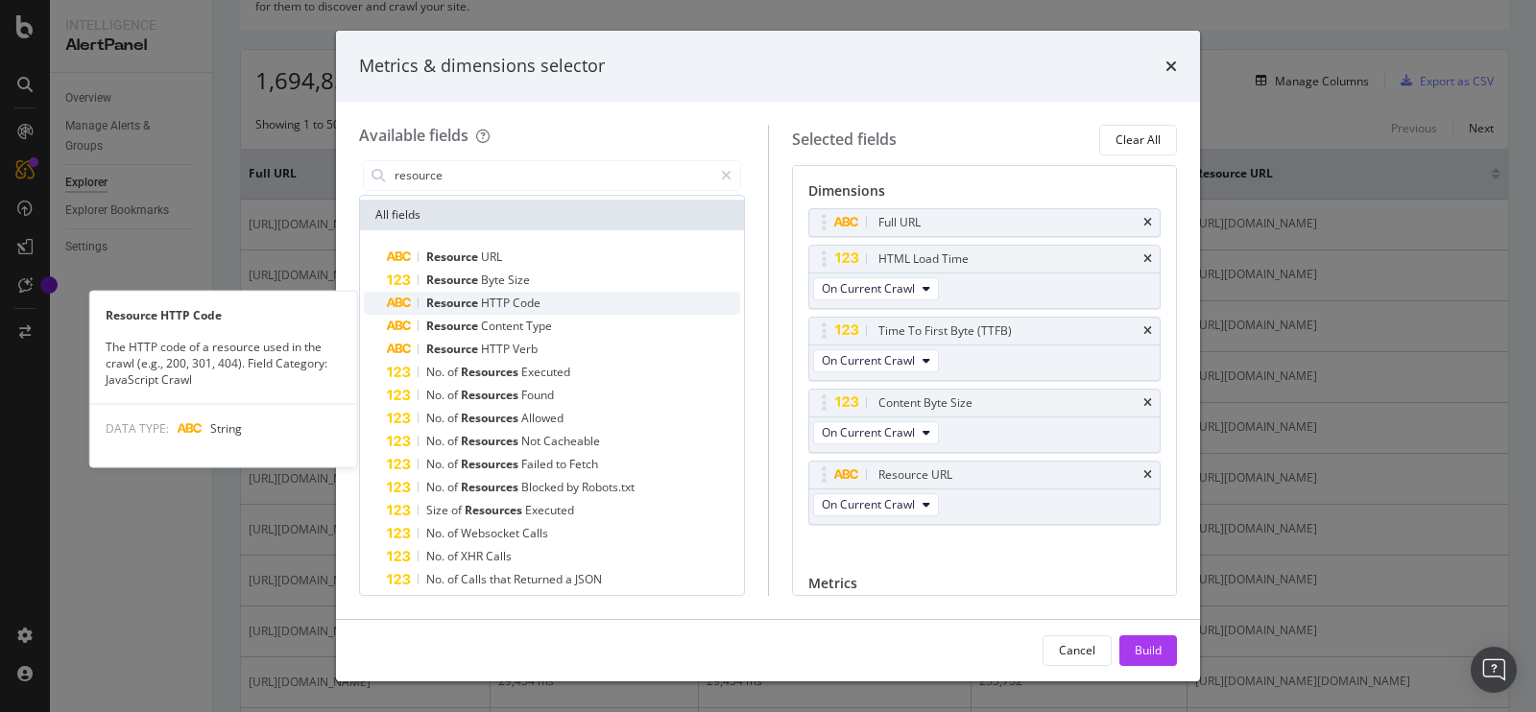
scroll to position [122, 0]
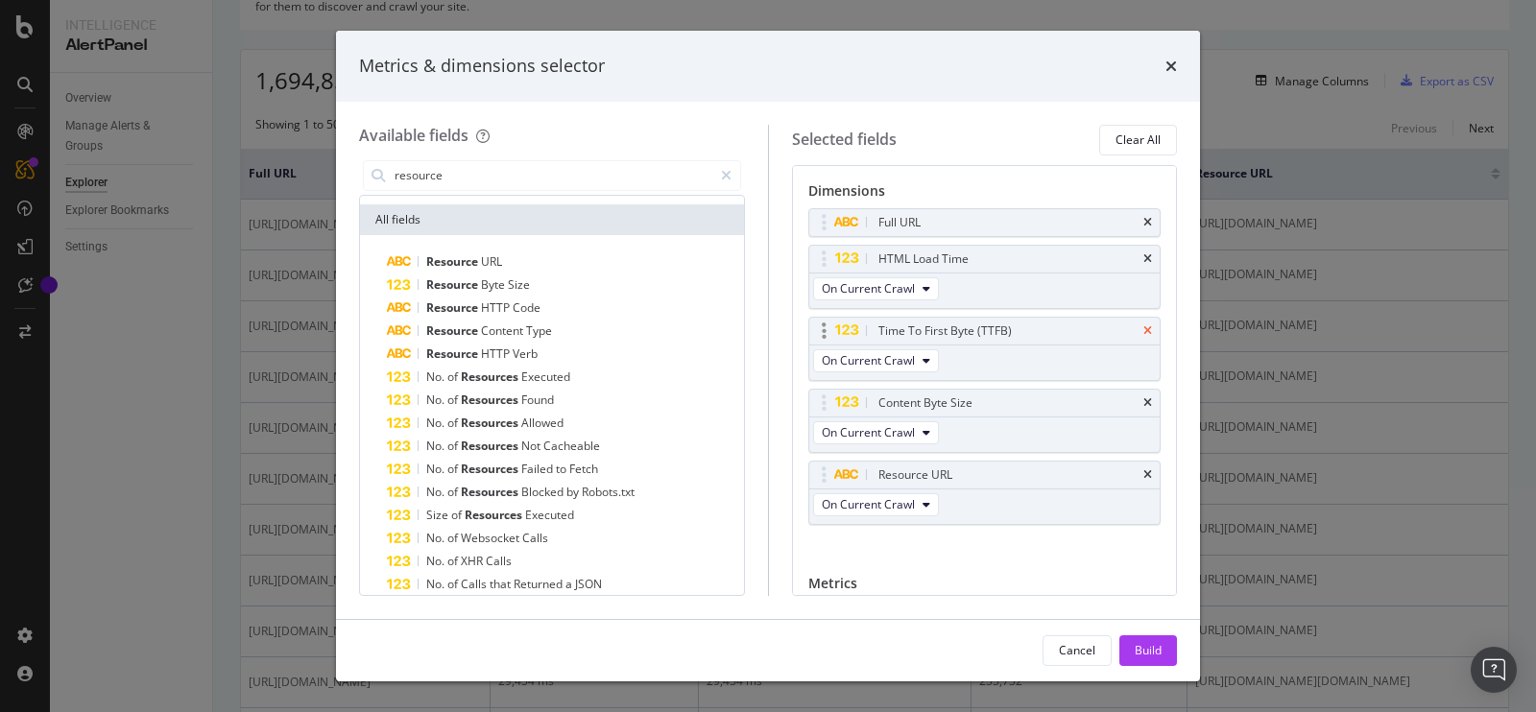
click at [1143, 327] on icon "times" at bounding box center [1147, 331] width 9 height 12
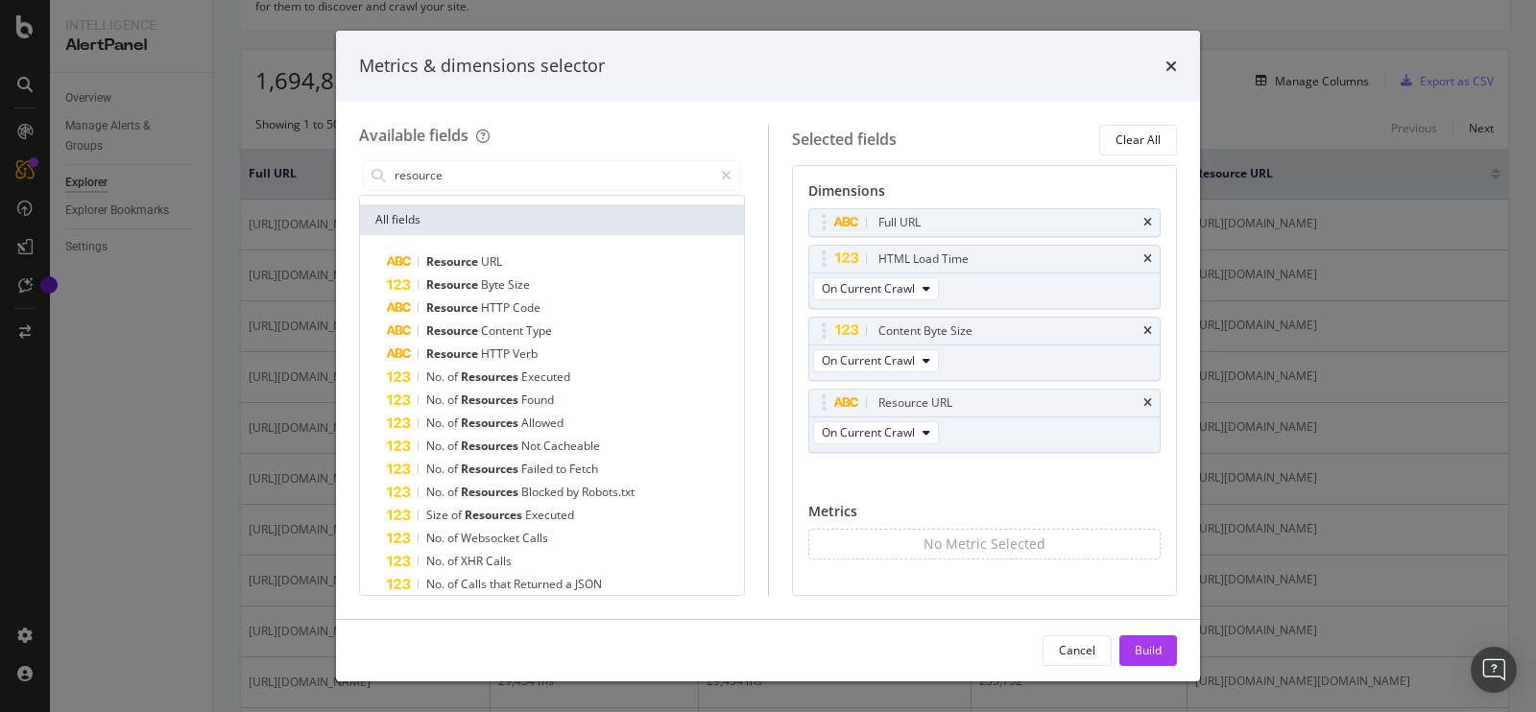
click at [1143, 327] on icon "times" at bounding box center [1147, 331] width 9 height 12
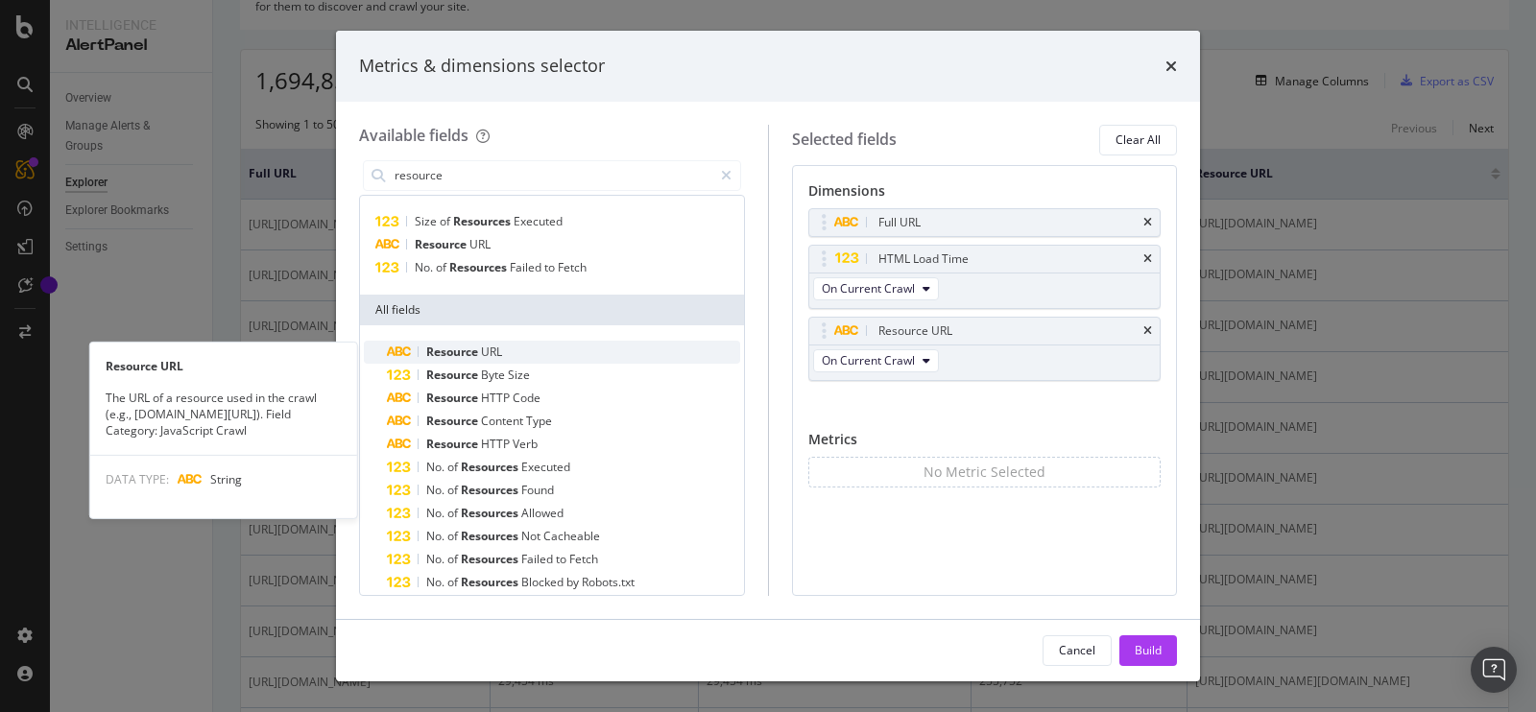
scroll to position [0, 0]
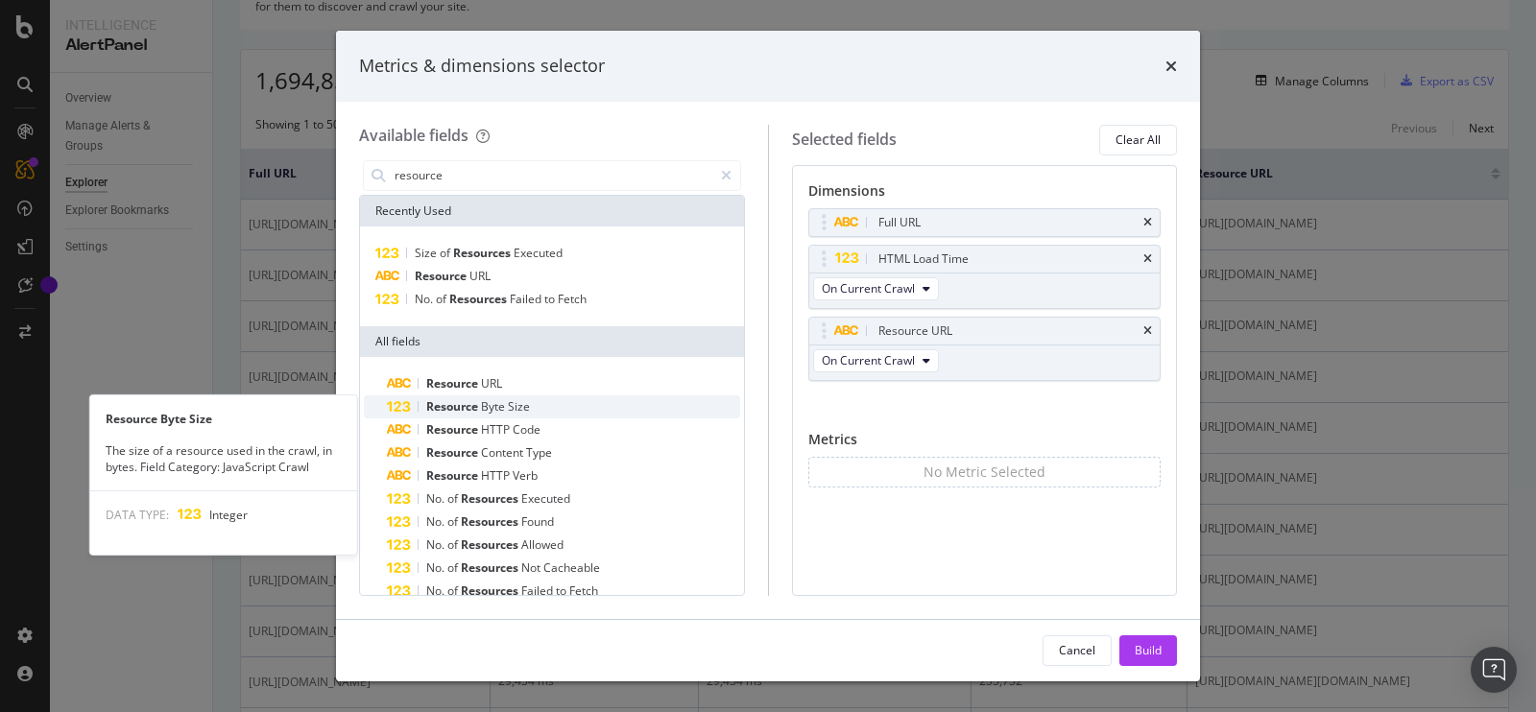
click at [513, 401] on span "Size" at bounding box center [519, 406] width 22 height 16
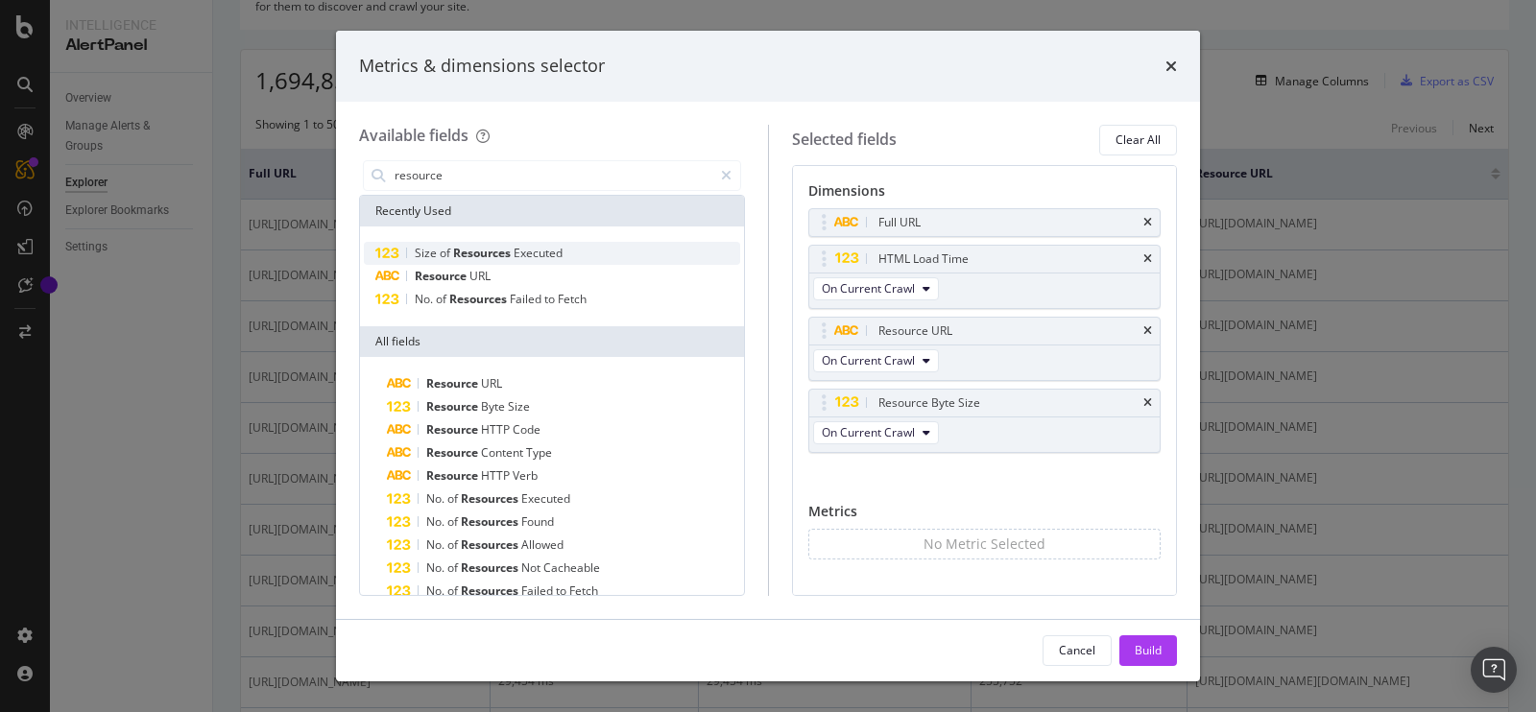
click at [541, 246] on span "Executed" at bounding box center [537, 253] width 49 height 16
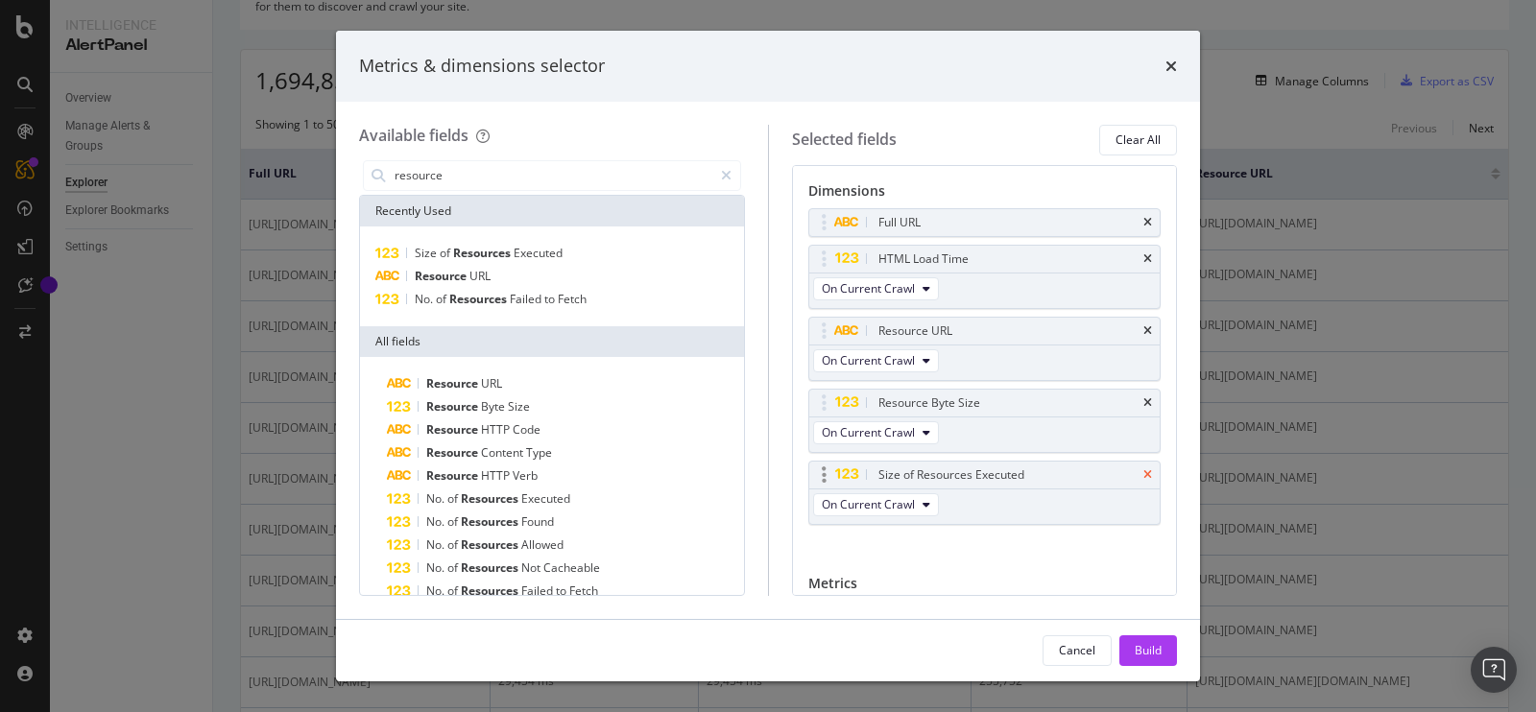
click at [1143, 471] on icon "times" at bounding box center [1147, 475] width 9 height 12
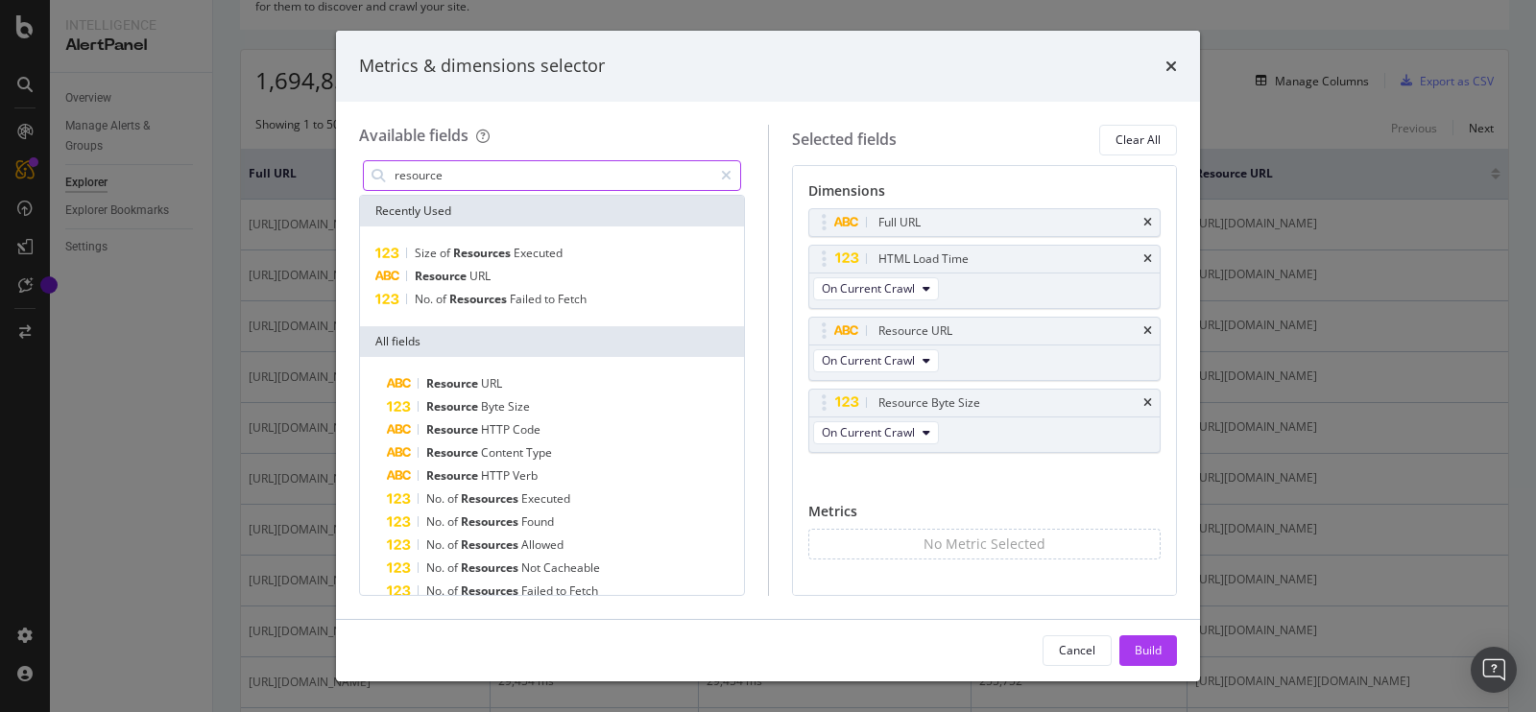
click at [467, 176] on input "resource" at bounding box center [553, 175] width 320 height 29
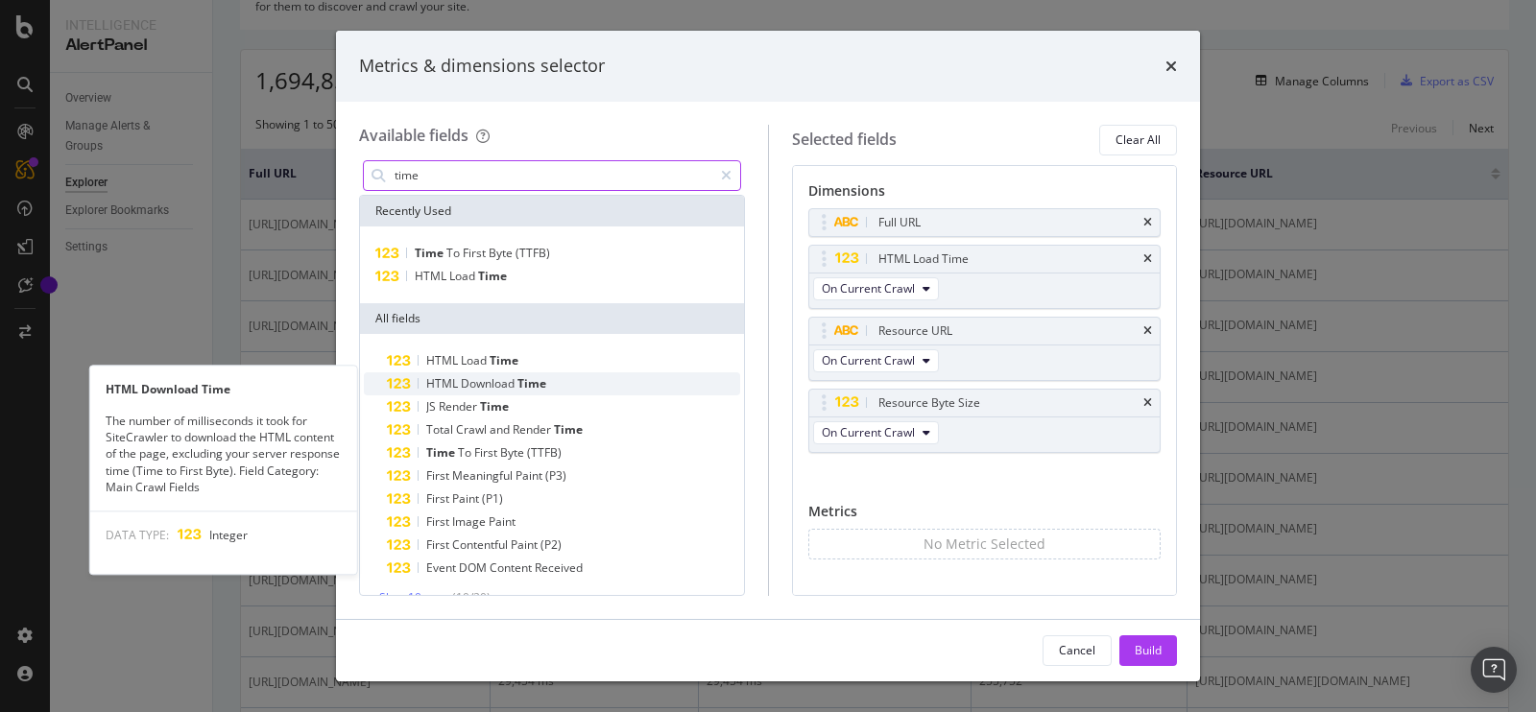
scroll to position [25, 0]
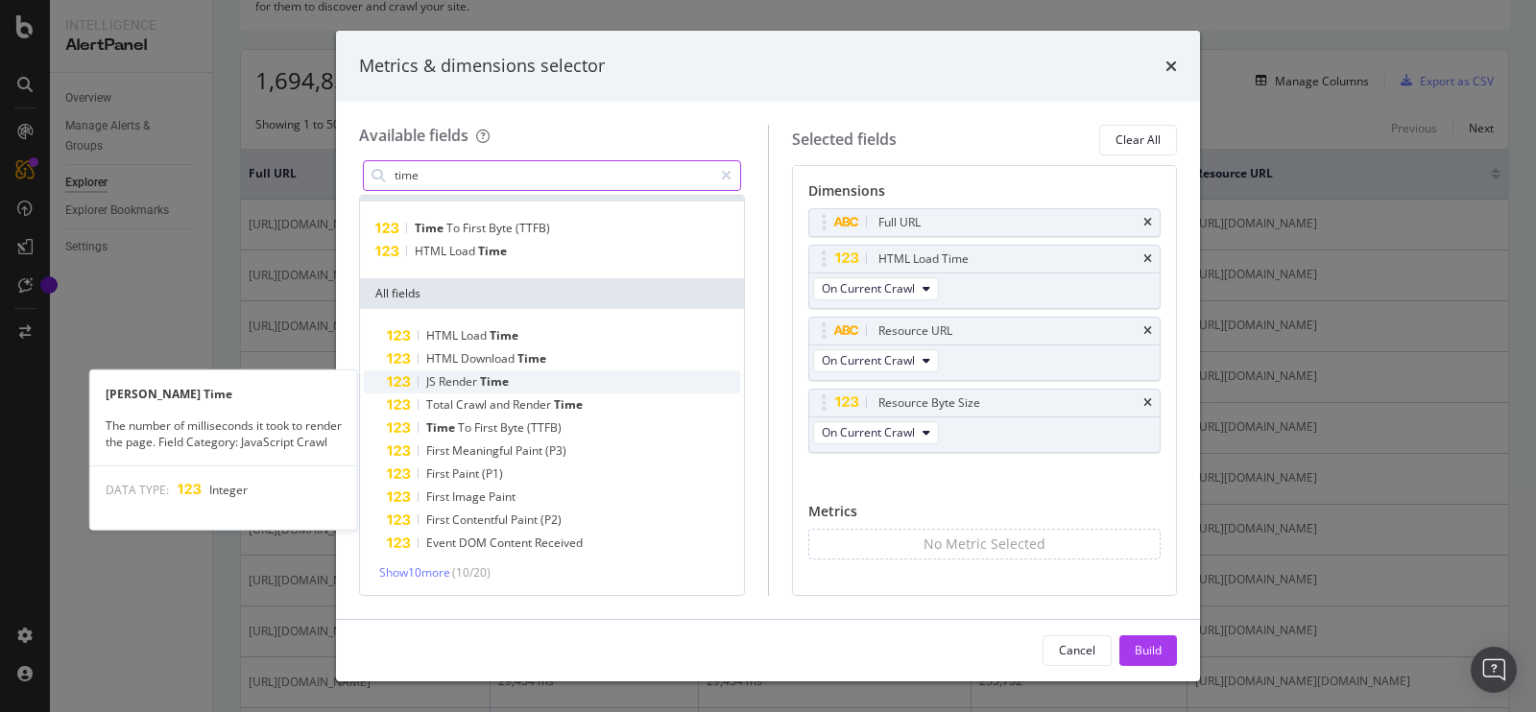
type input "time"
click at [589, 378] on div "[PERSON_NAME] Time" at bounding box center [563, 381] width 353 height 23
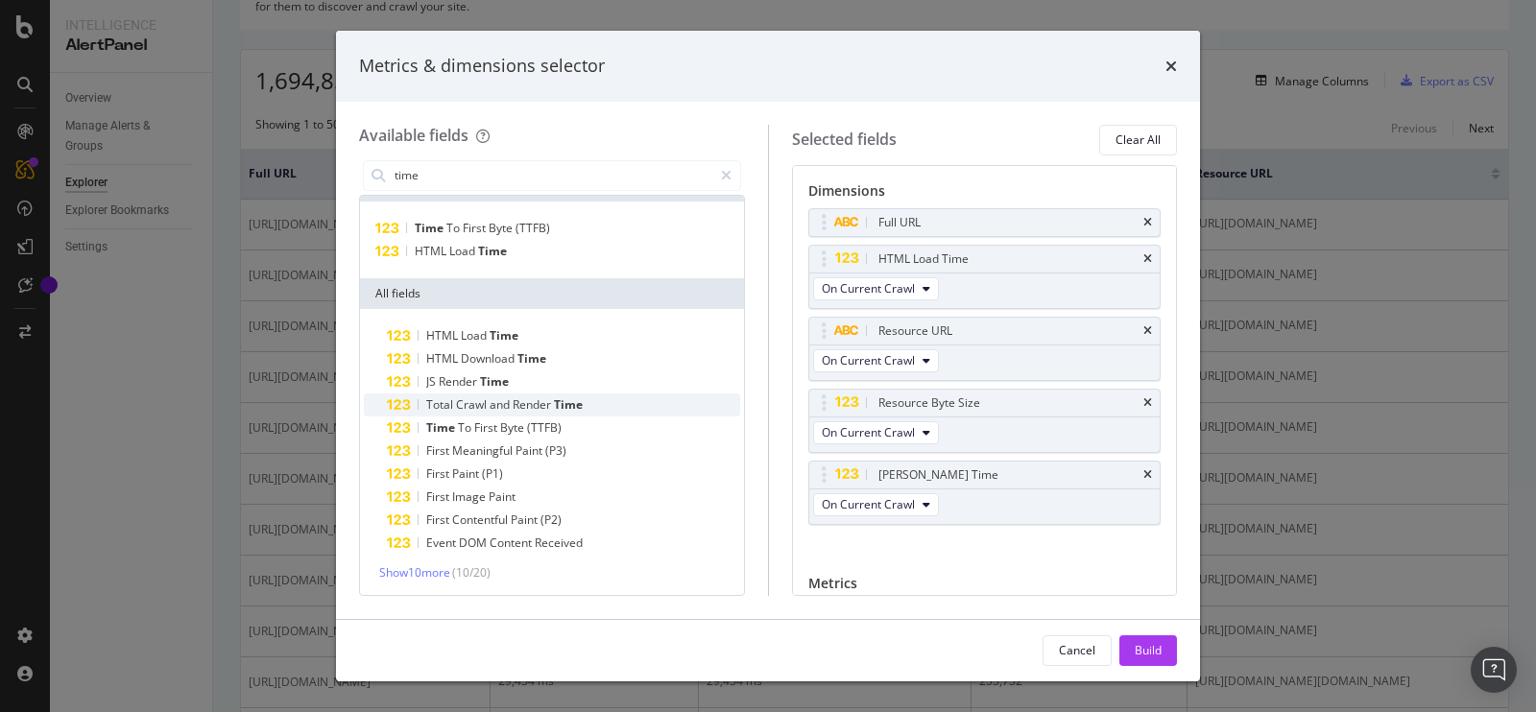
click at [611, 404] on div "Total Crawl and Render Time" at bounding box center [563, 404] width 353 height 23
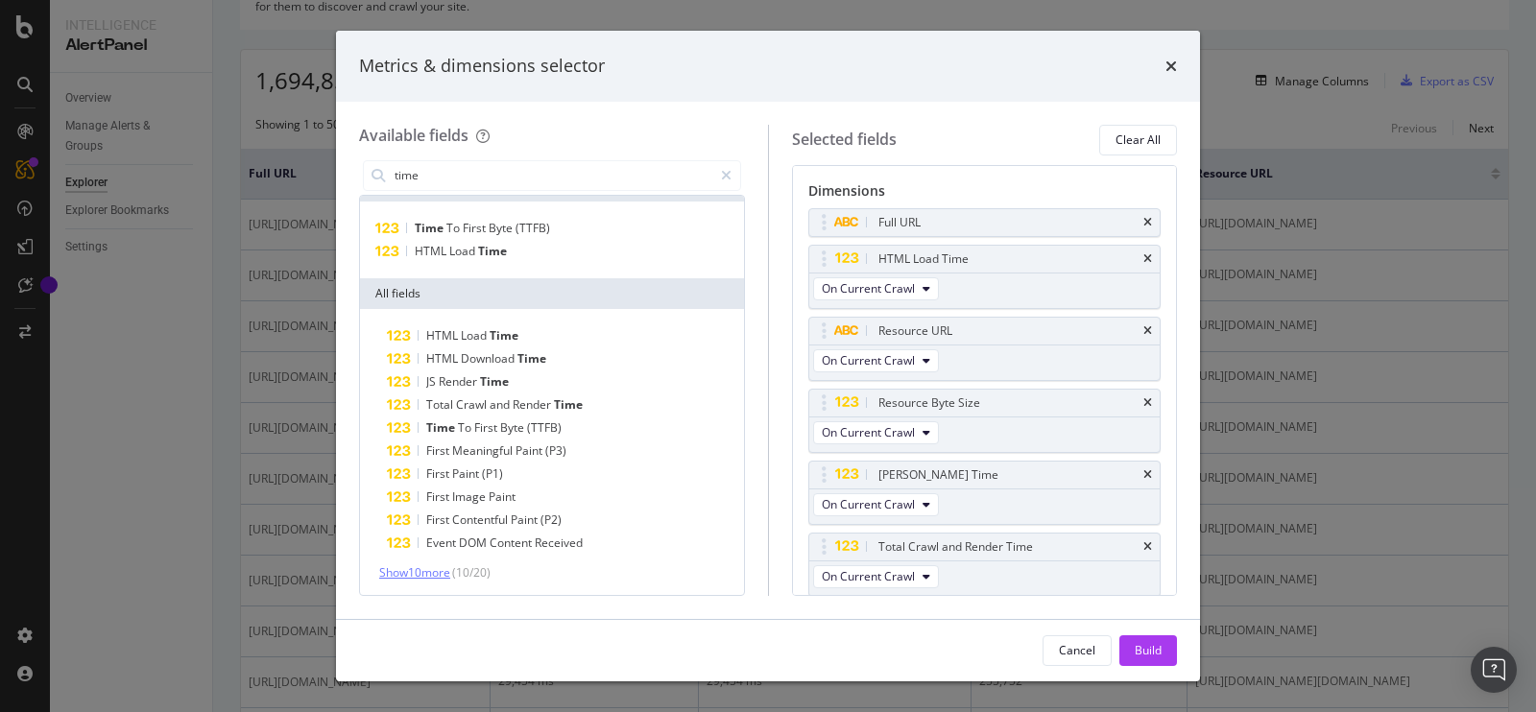
click at [427, 574] on span "Show 10 more" at bounding box center [414, 572] width 71 height 16
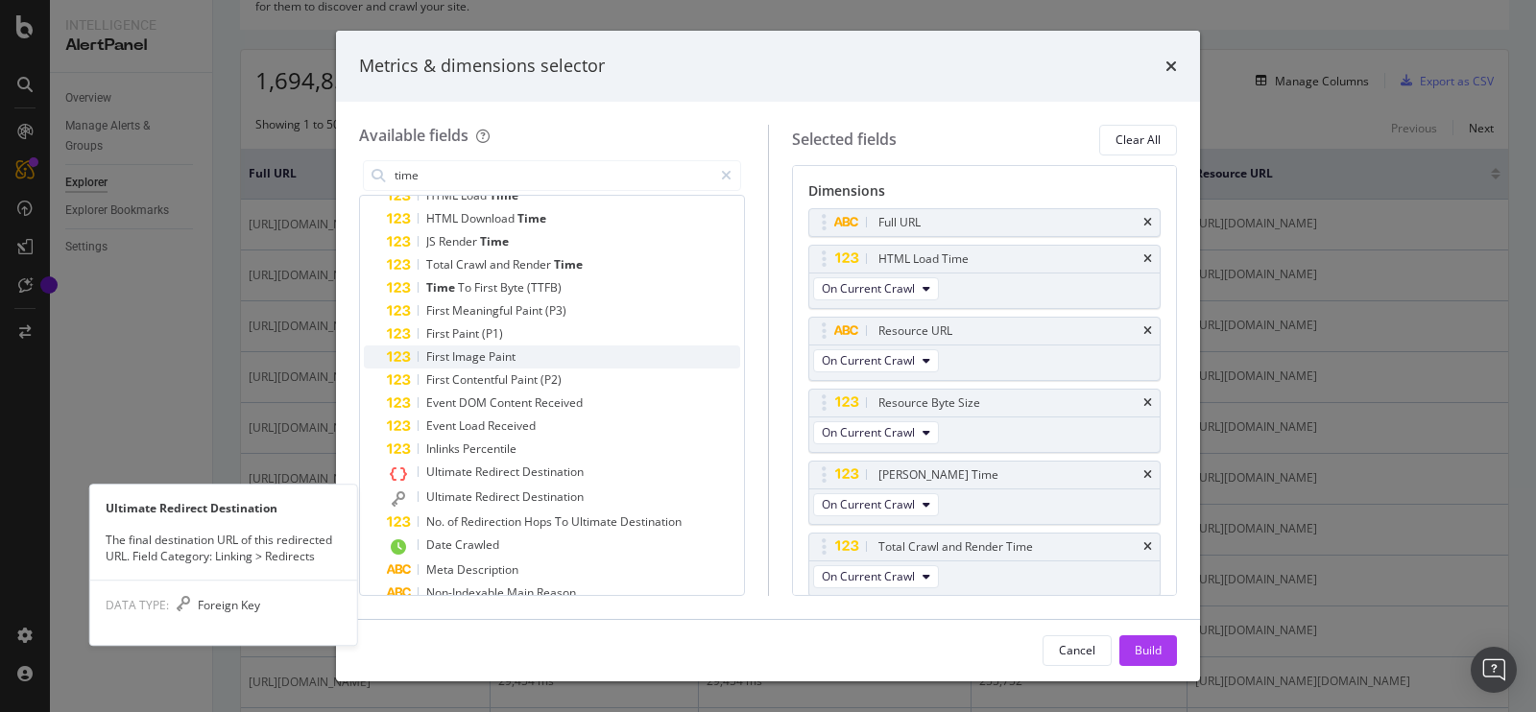
scroll to position [235, 0]
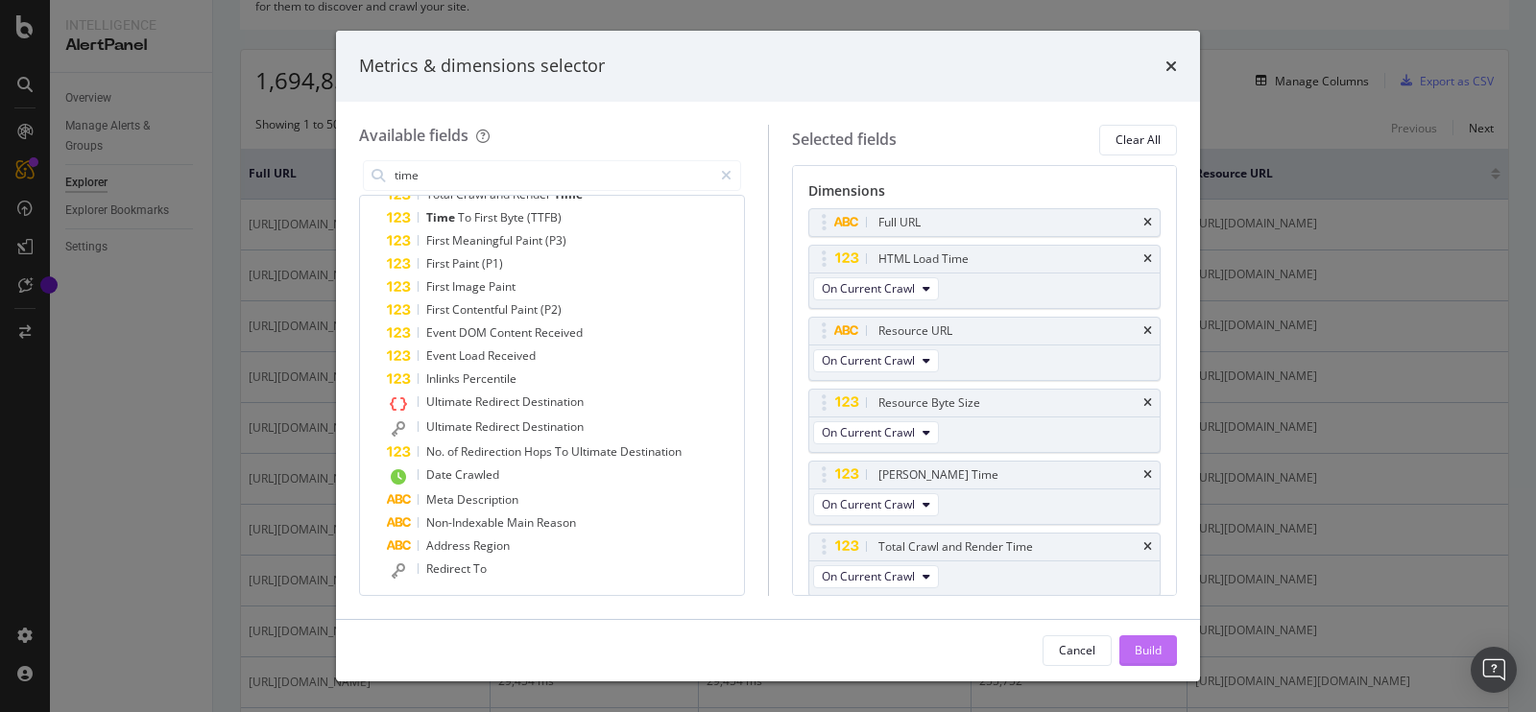
click at [1136, 640] on div "Build" at bounding box center [1147, 650] width 27 height 29
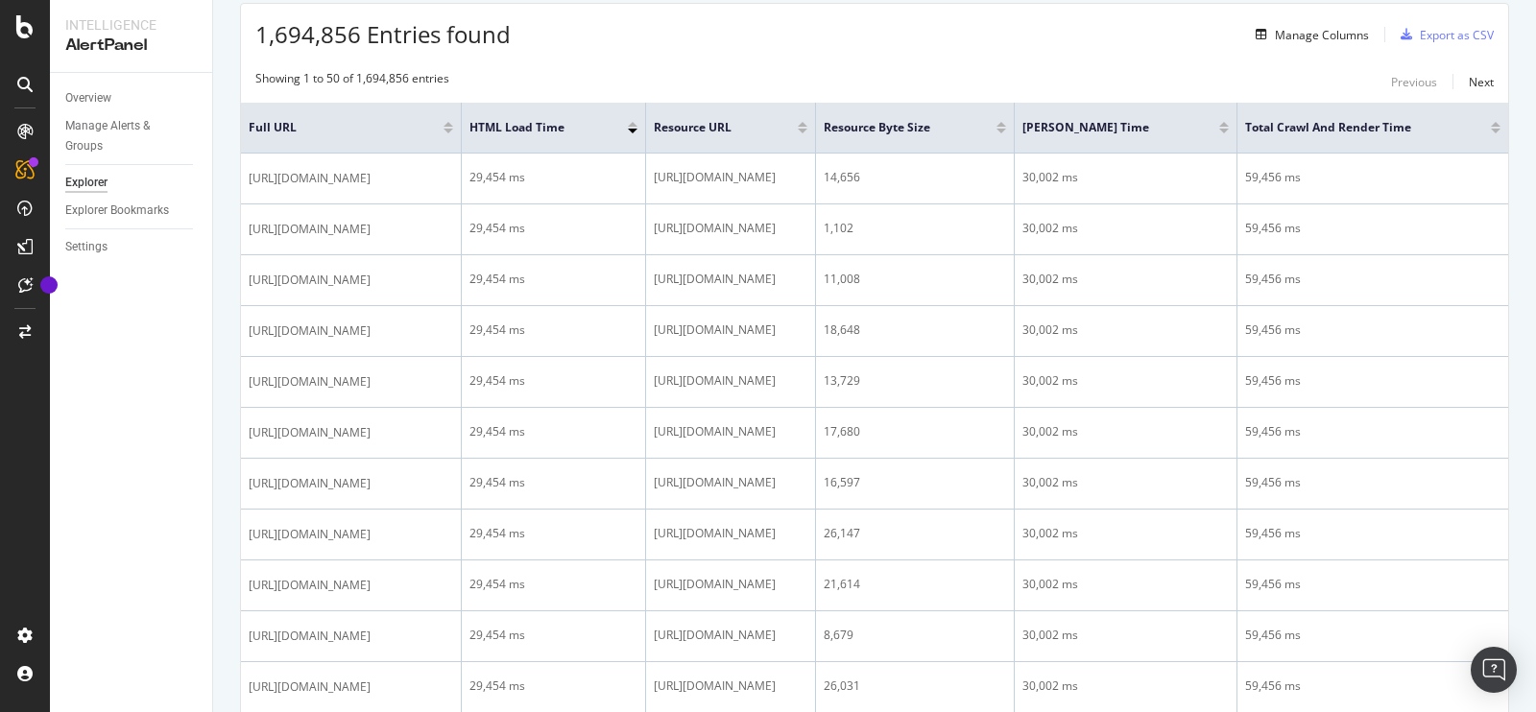
click at [637, 130] on div at bounding box center [633, 131] width 10 height 5
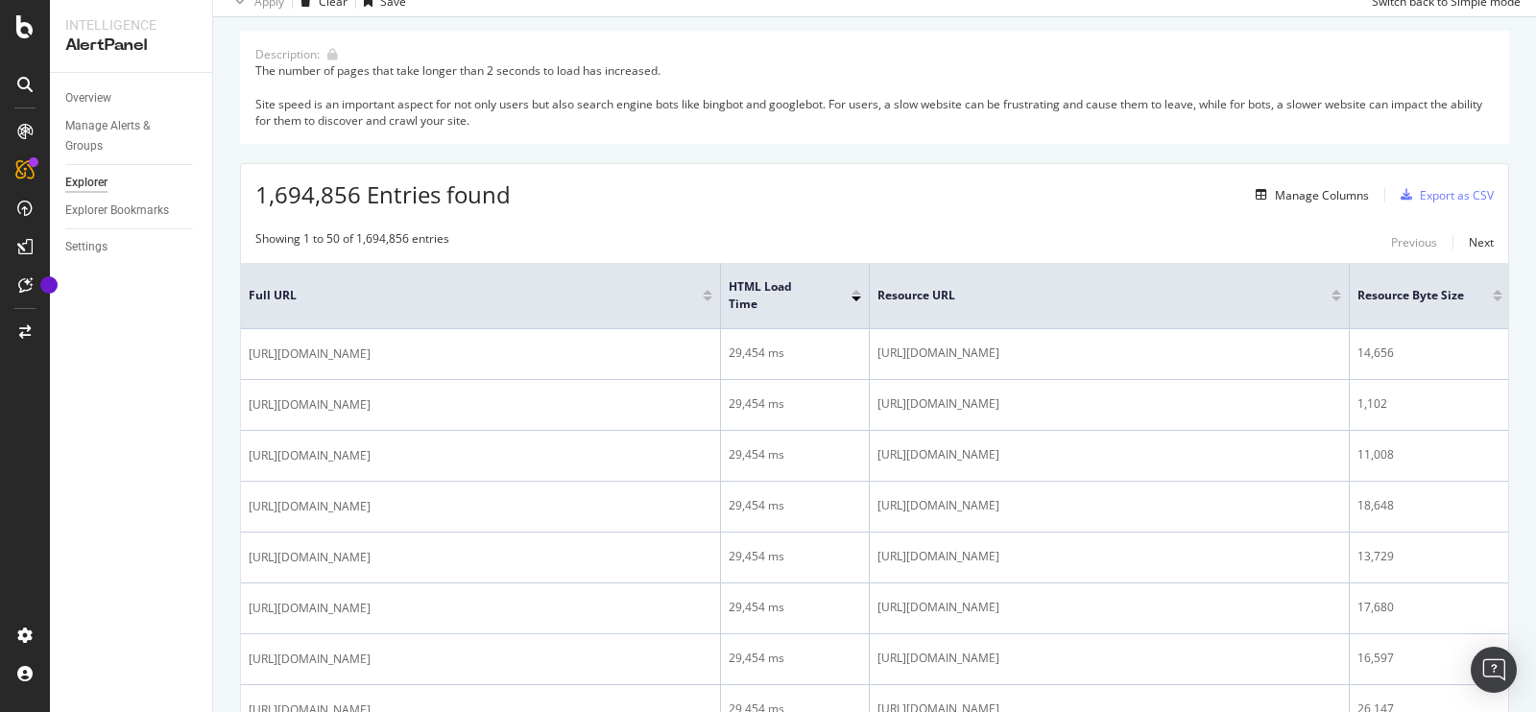
scroll to position [179, 0]
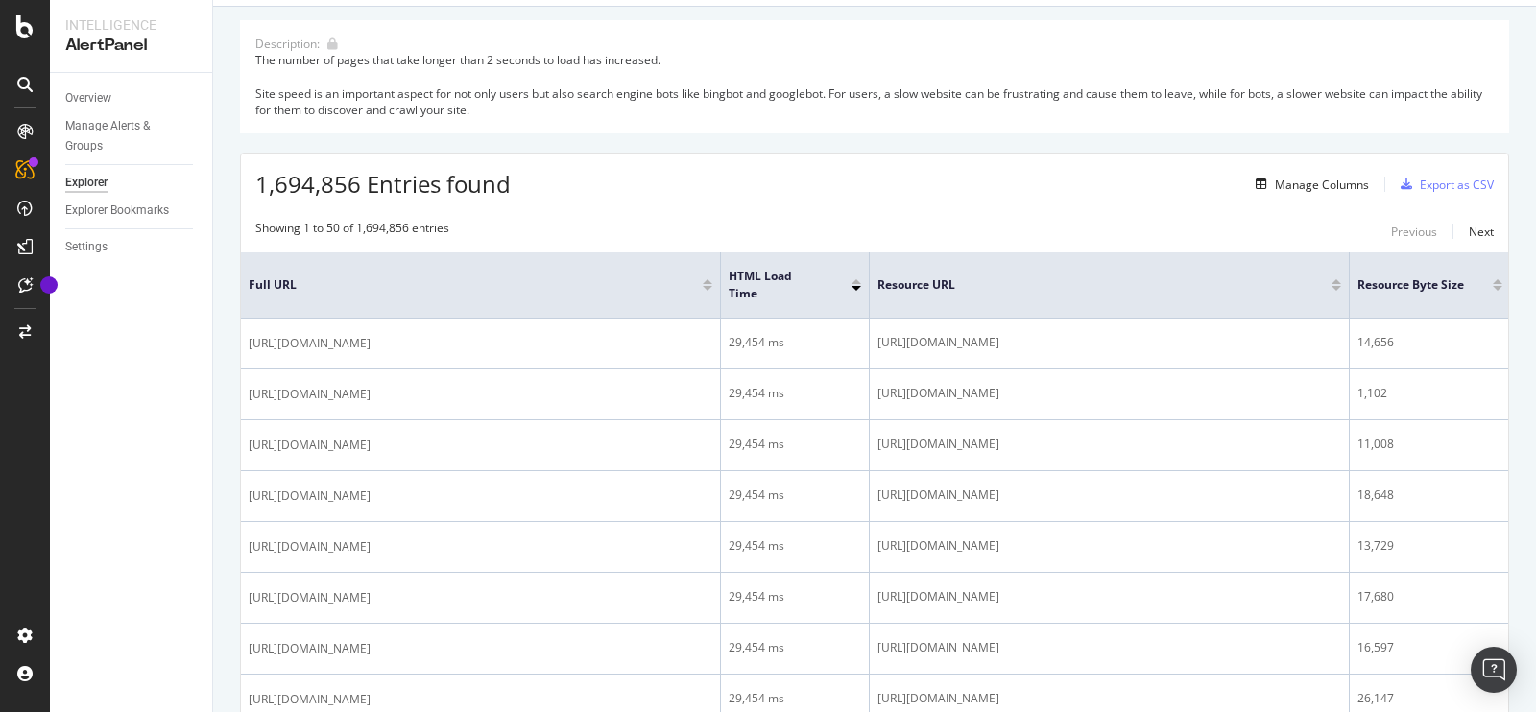
click at [857, 286] on div at bounding box center [856, 288] width 10 height 5
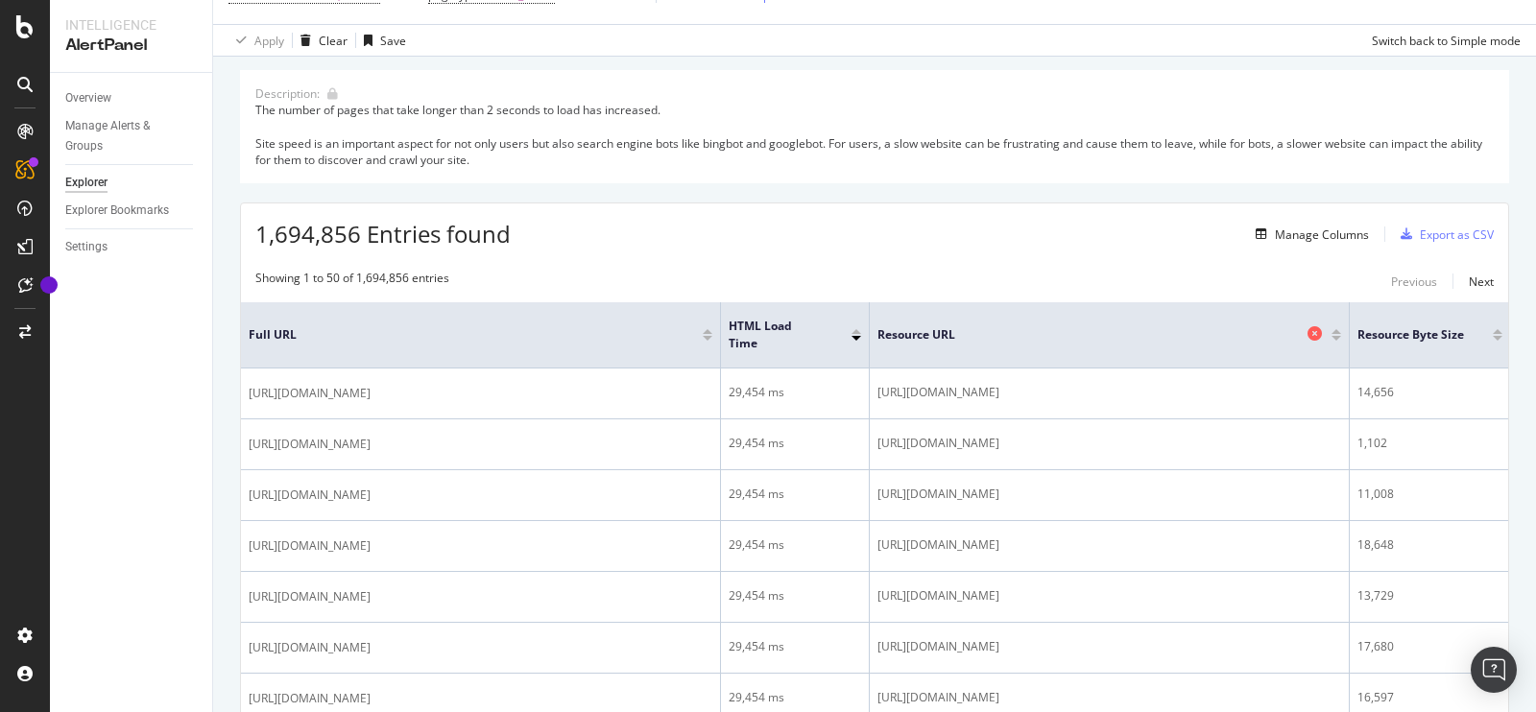
scroll to position [132, 0]
click at [856, 325] on div at bounding box center [856, 327] width 10 height 5
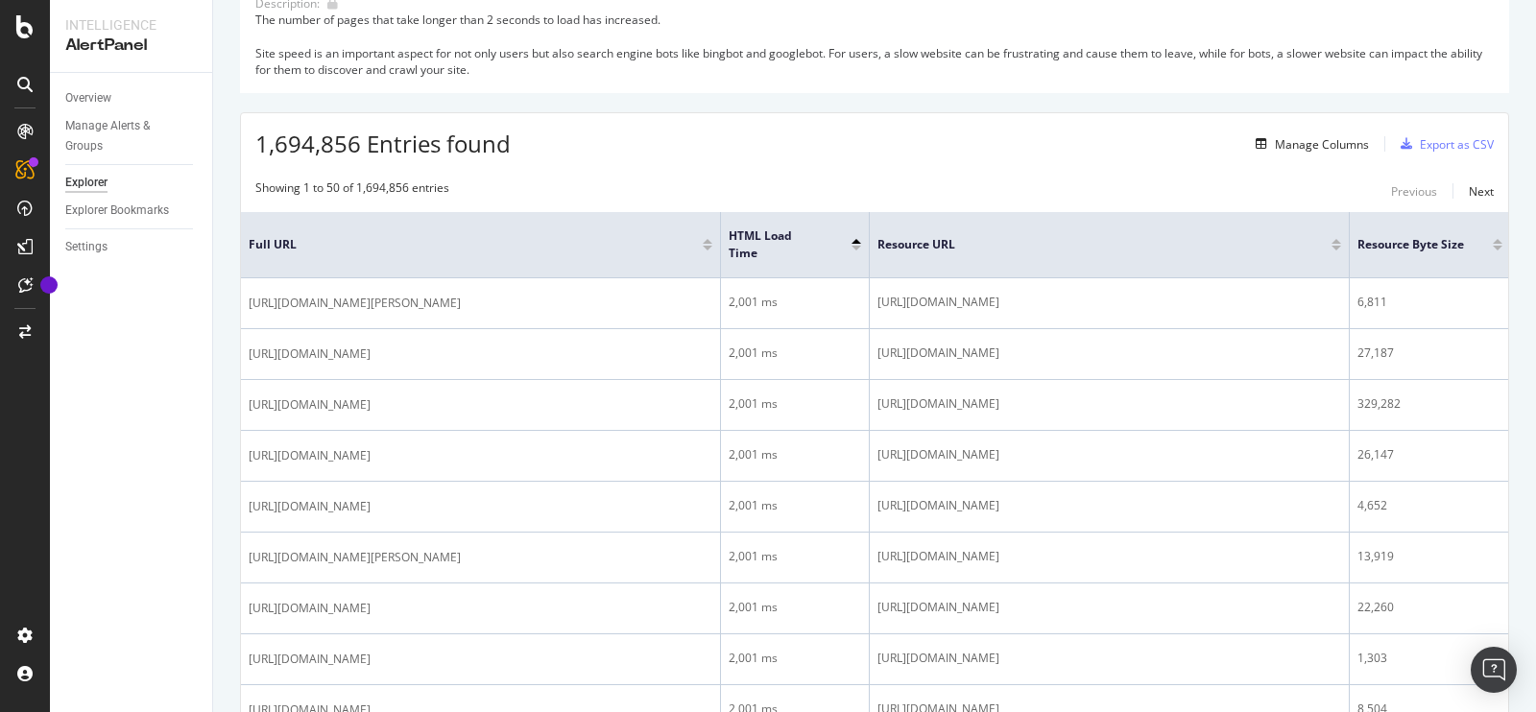
scroll to position [222, 0]
click at [856, 244] on div at bounding box center [856, 245] width 10 height 5
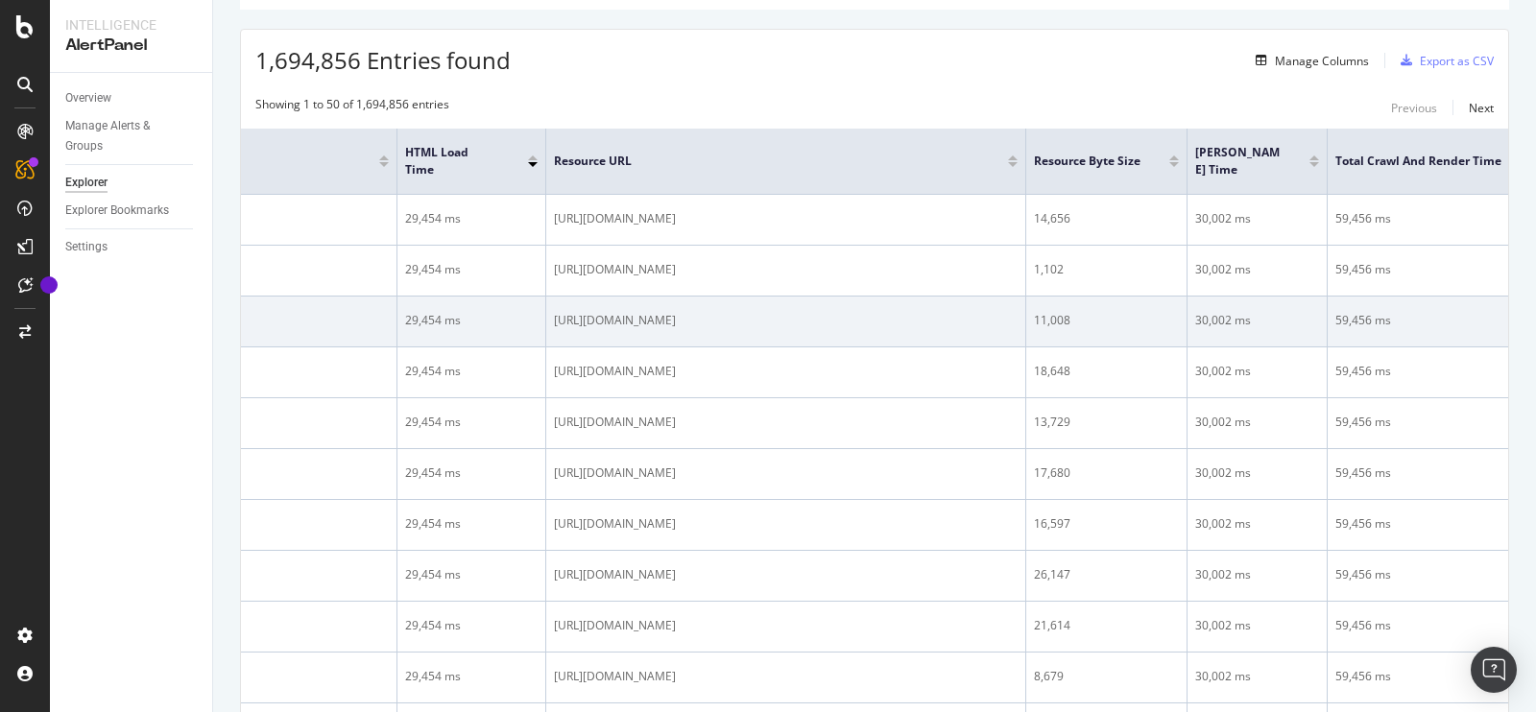
scroll to position [0, 377]
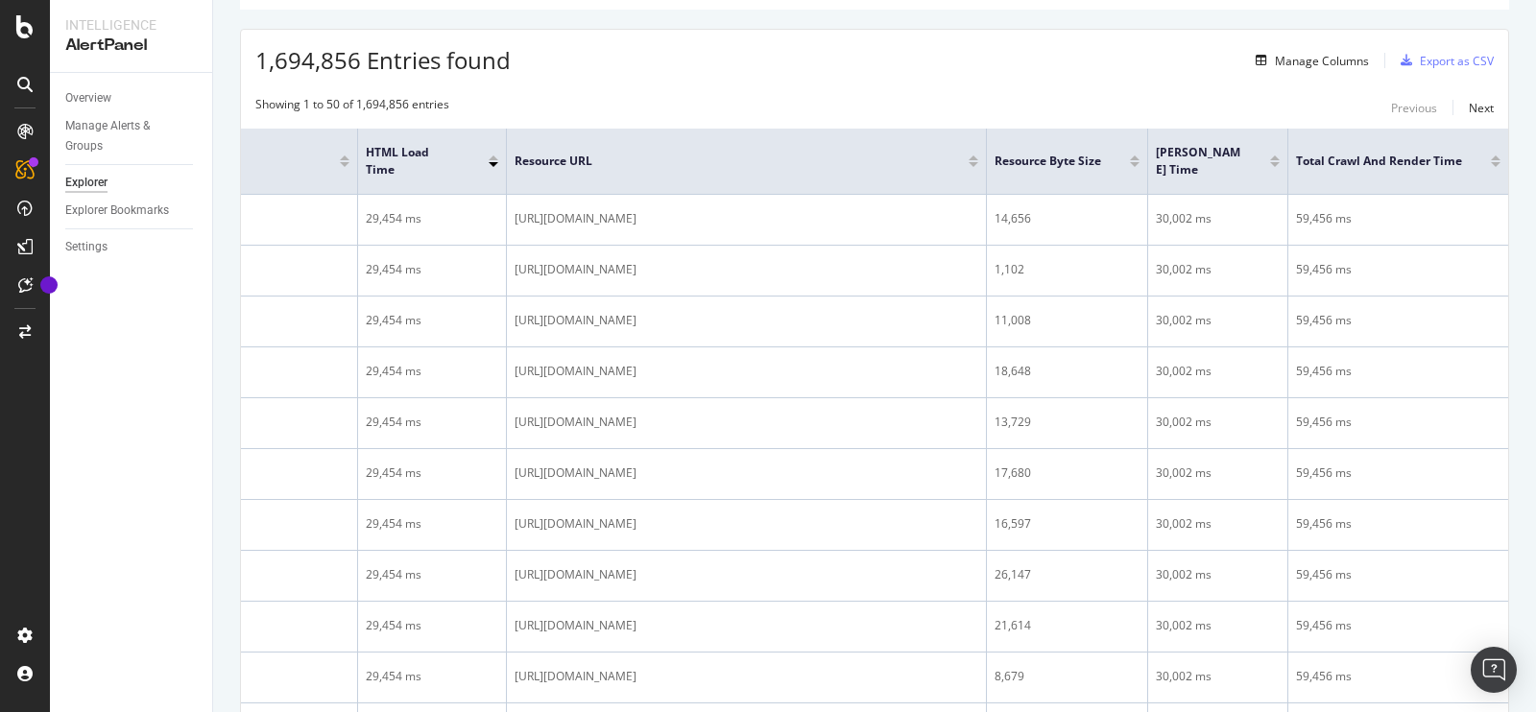
click at [1490, 162] on div at bounding box center [1495, 164] width 10 height 5
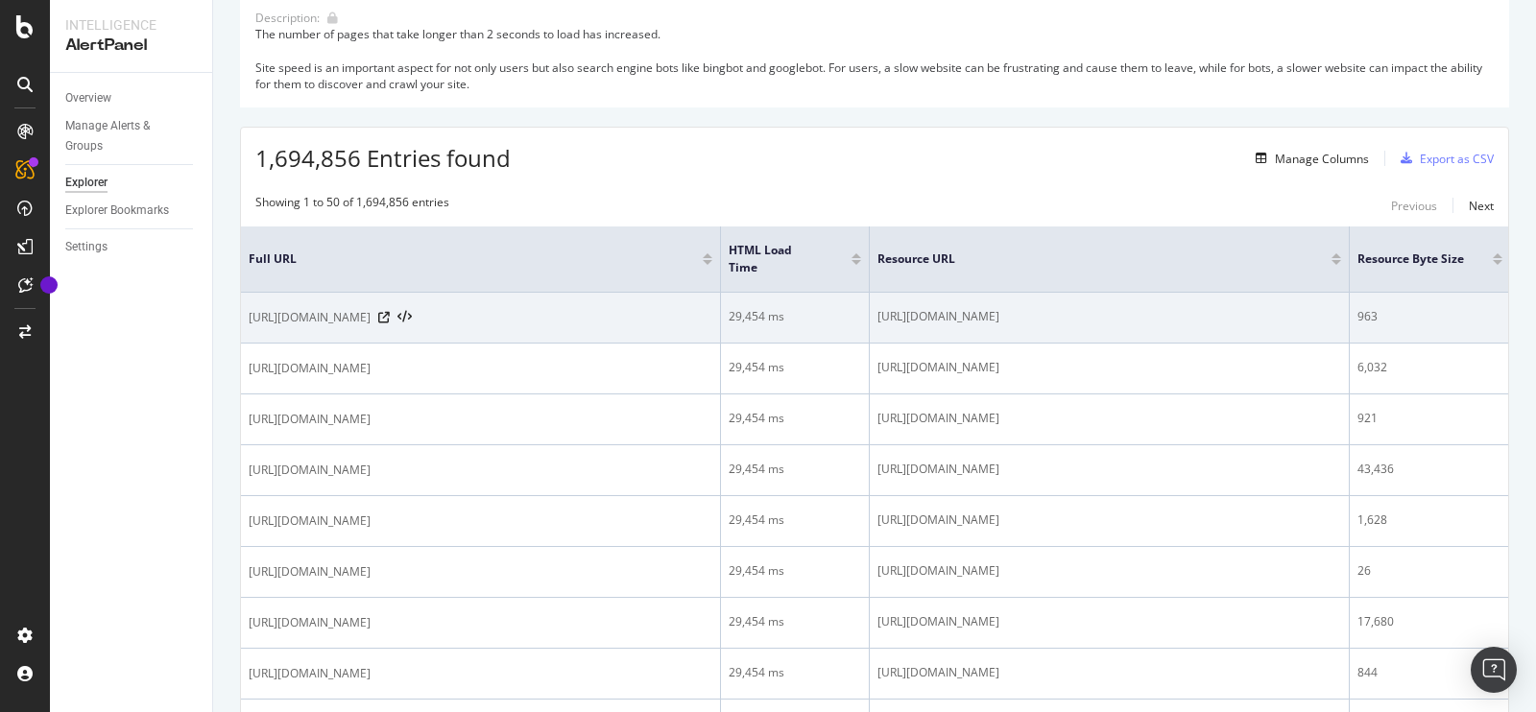
scroll to position [0, 377]
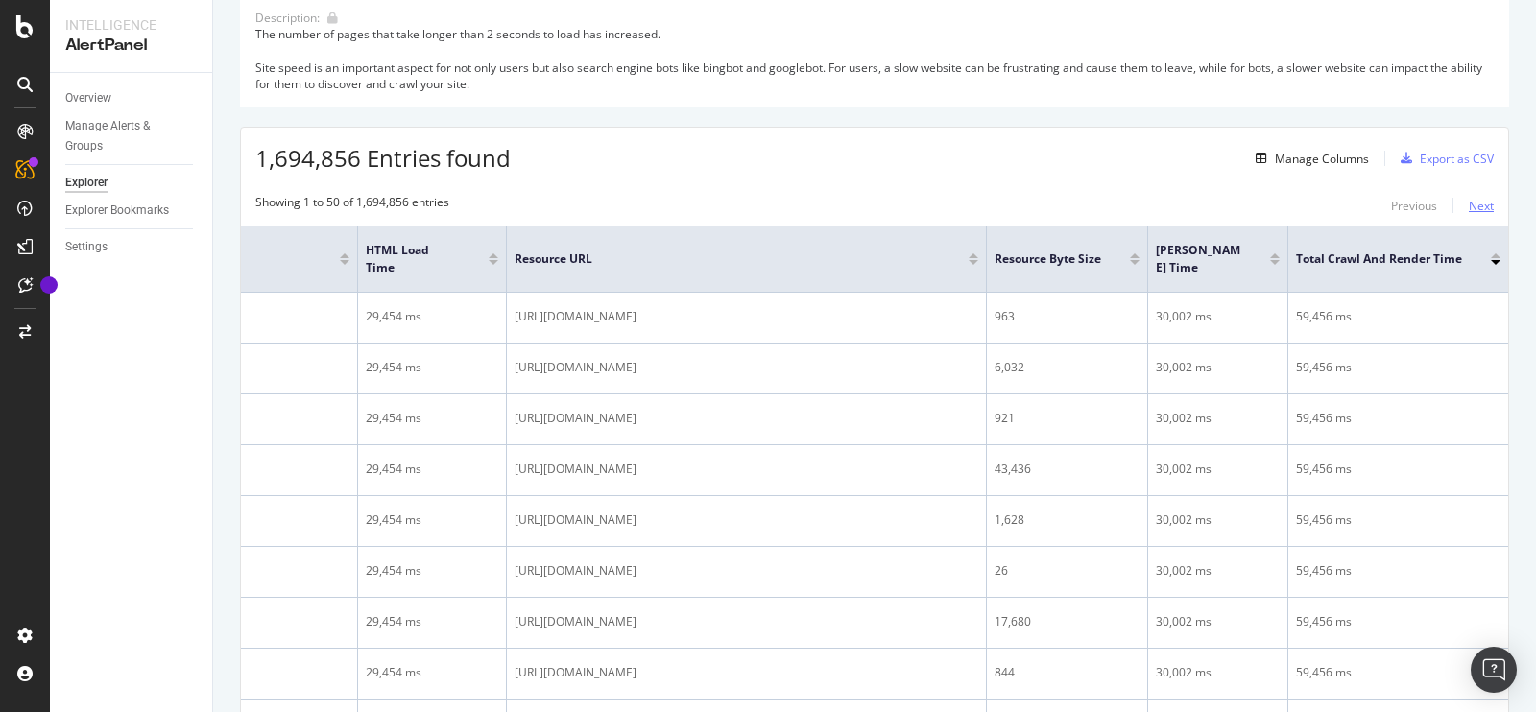
click at [1468, 206] on div "Next" at bounding box center [1480, 206] width 25 height 16
